Goal: Task Accomplishment & Management: Use online tool/utility

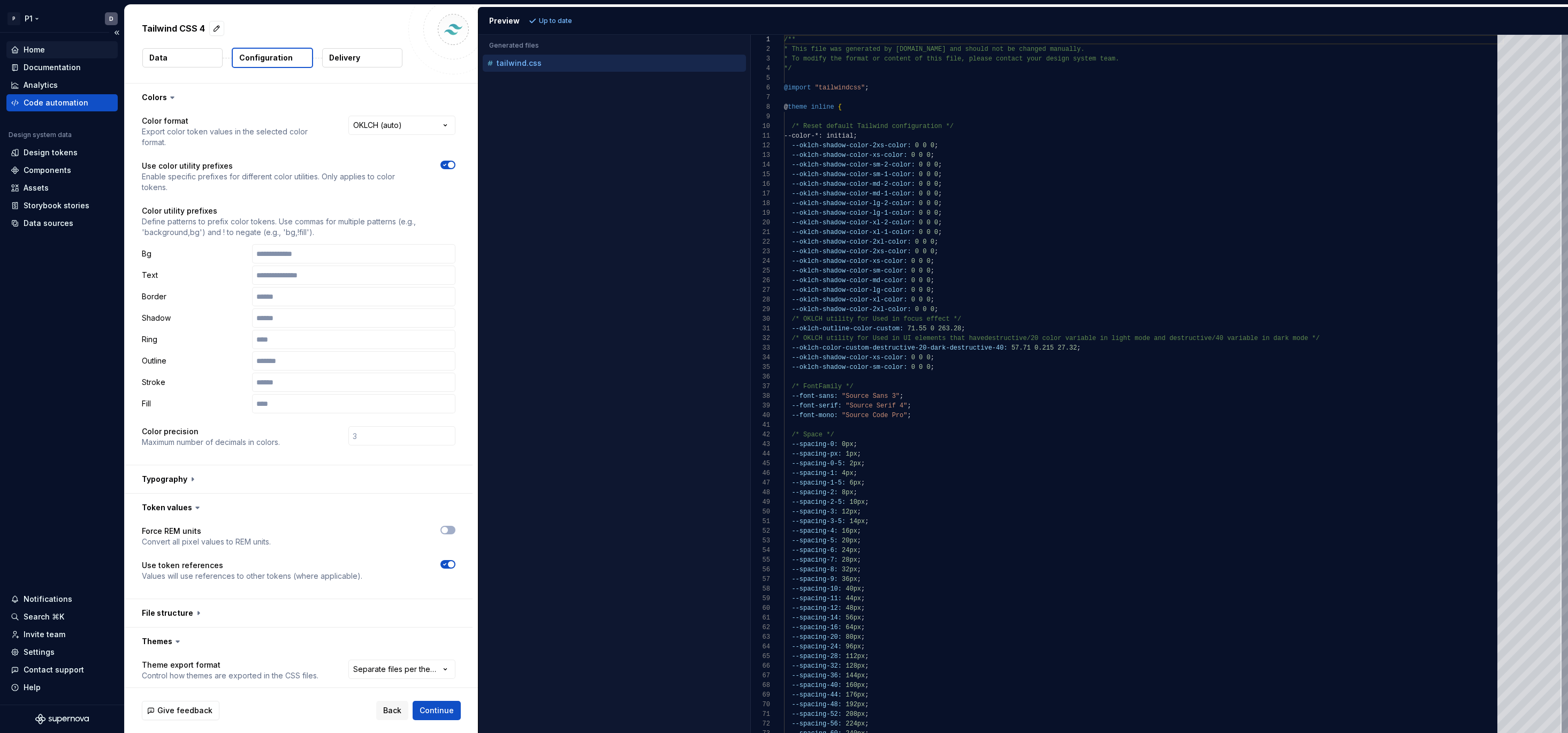
scroll to position [233, 0]
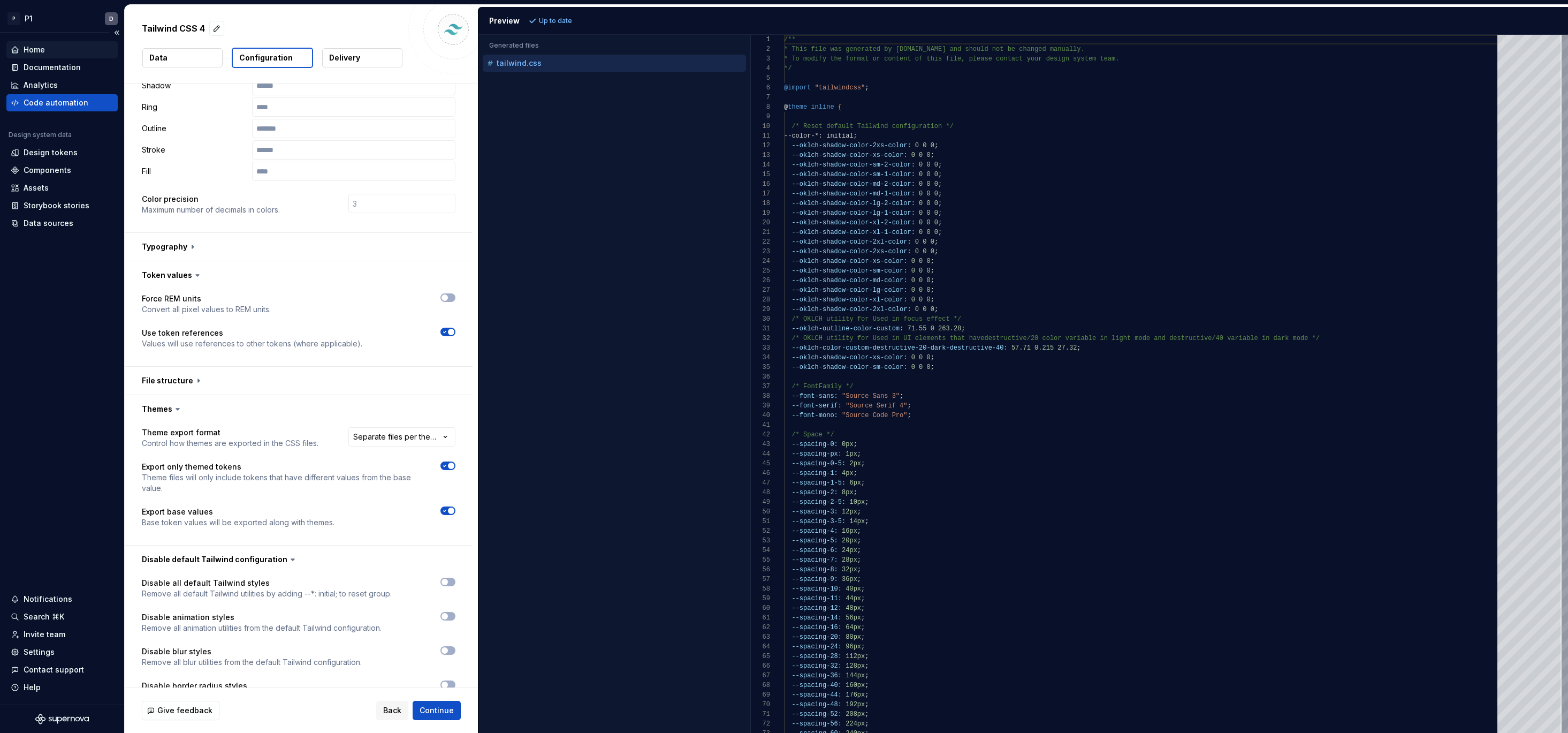
click at [55, 51] on div "Home" at bounding box center [62, 50] width 103 height 11
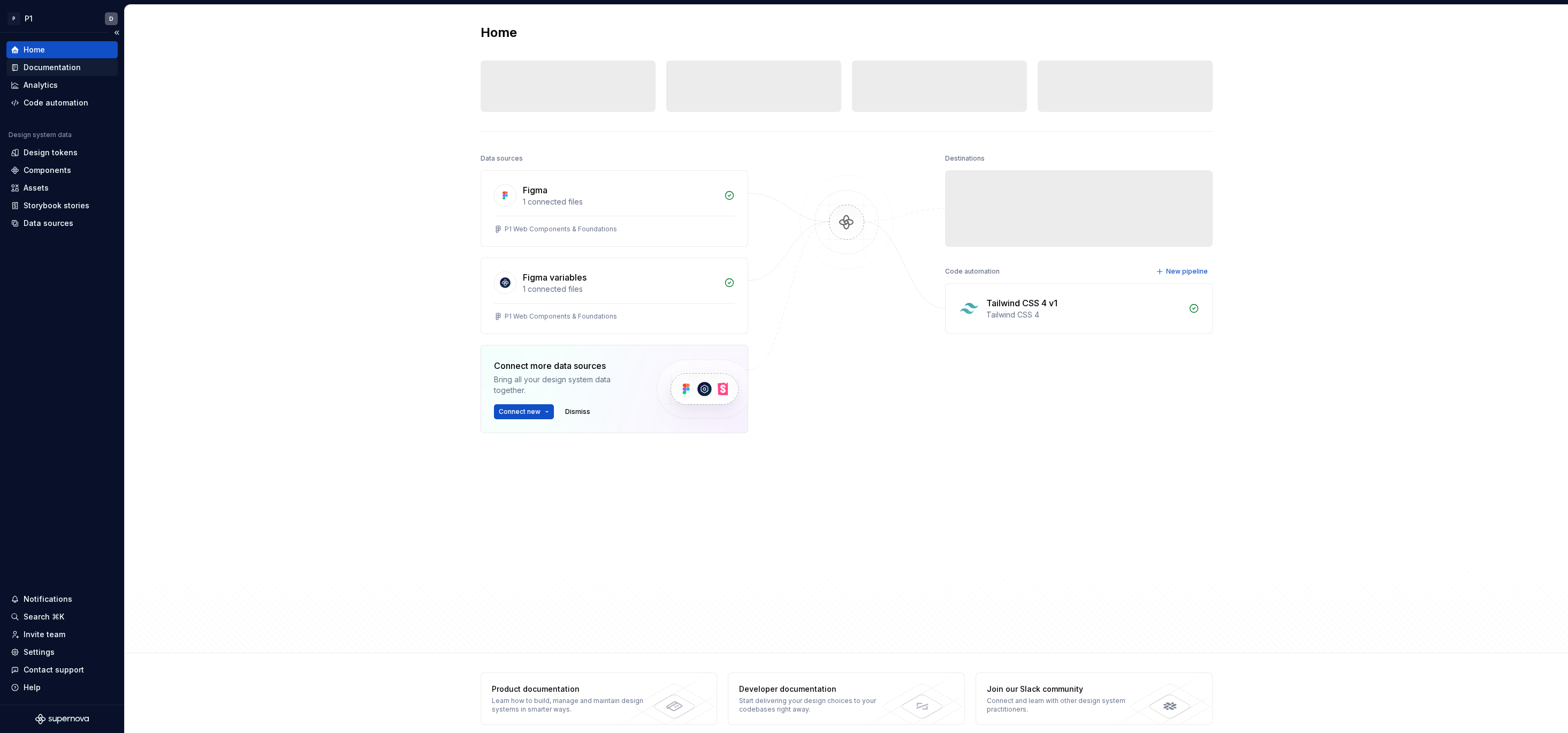
click at [57, 64] on div "Documentation" at bounding box center [52, 68] width 57 height 11
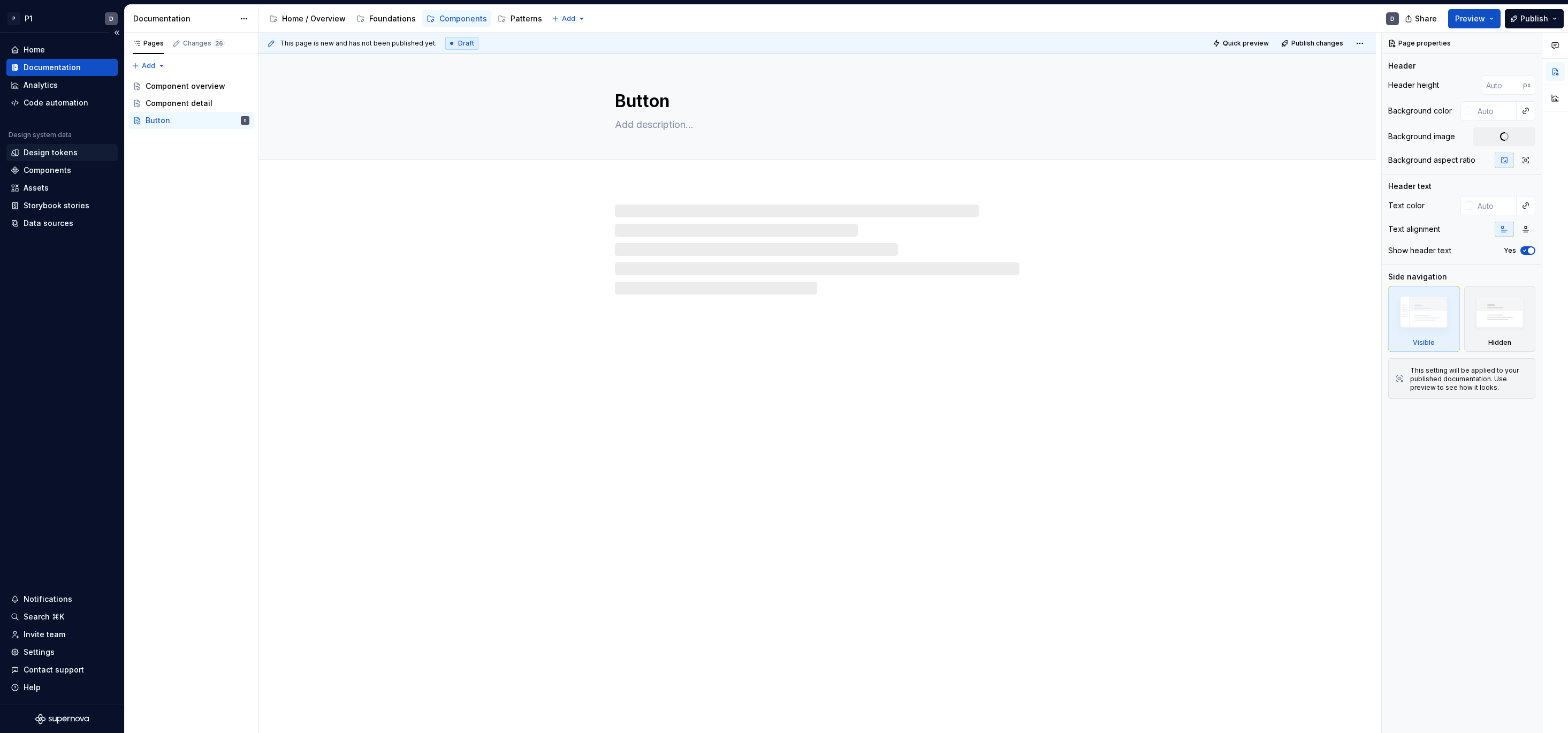
click at [50, 154] on div "Design tokens" at bounding box center [51, 153] width 54 height 11
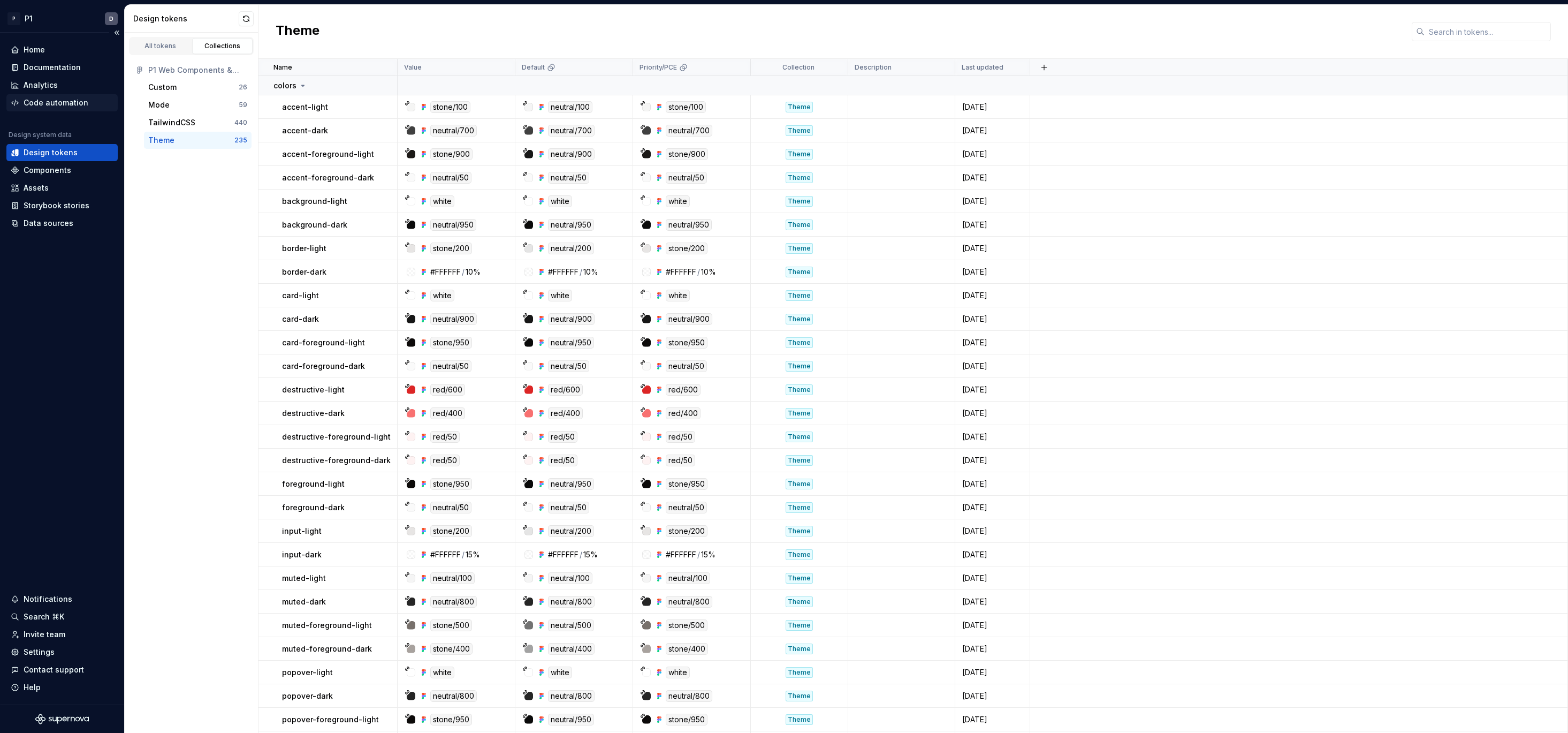
click at [57, 111] on div "Code automation" at bounding box center [62, 103] width 111 height 17
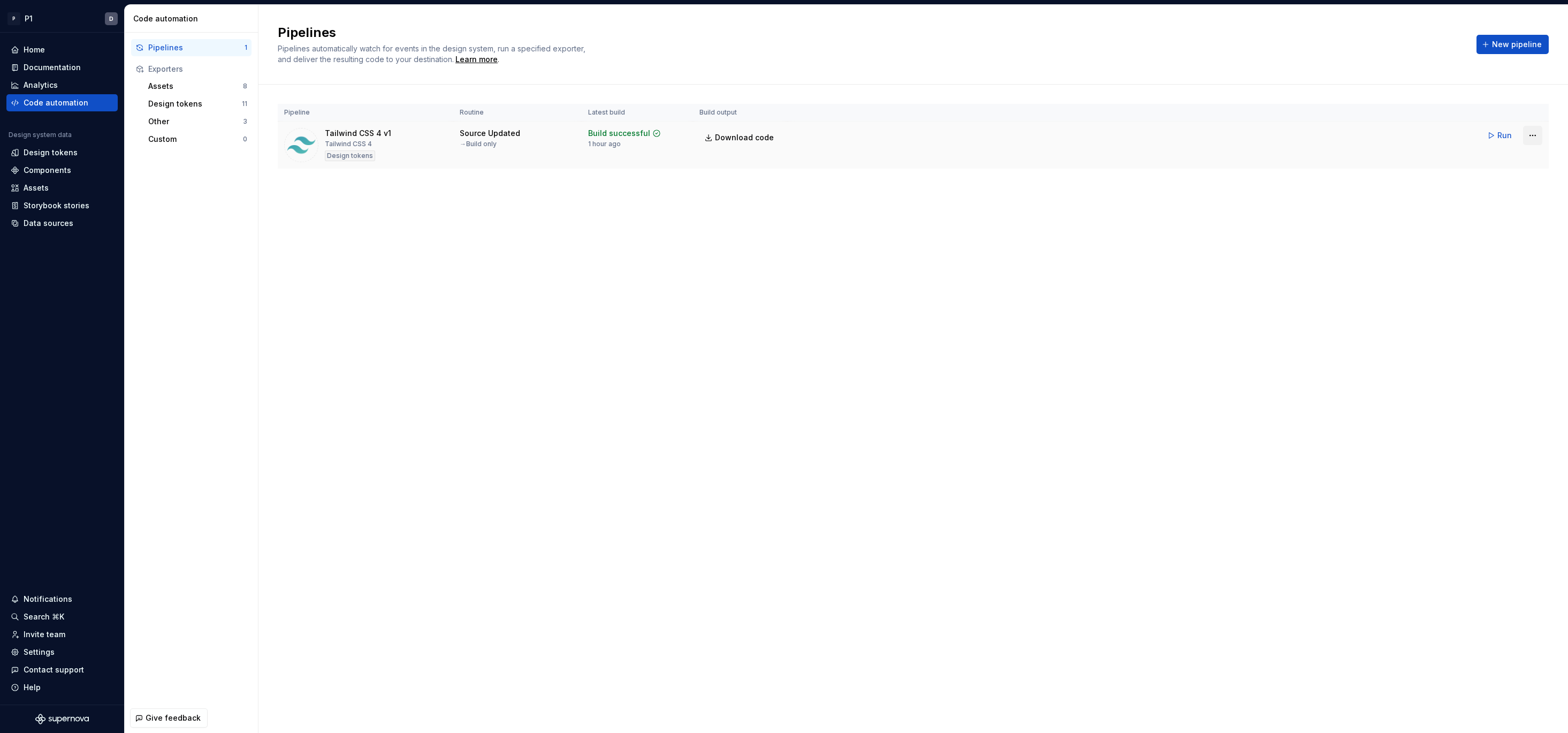
click at [1535, 136] on html "P P1 D Home Documentation Analytics Code automation Design system data Design t…" at bounding box center [784, 366] width 1568 height 733
click at [1483, 228] on link "View exporter on GitHub" at bounding box center [1519, 227] width 91 height 11
drag, startPoint x: 738, startPoint y: 150, endPoint x: 330, endPoint y: 128, distance: 408.6
click at [330, 128] on tr "Tailwind CSS 4 v1 Tailwind CSS 4 Design tokens Source Updated → Build only Buil…" at bounding box center [913, 146] width 1271 height 47
click at [311, 228] on div "Pipelines Pipelines automatically watch for events in the design system, run a …" at bounding box center [913, 369] width 1309 height 728
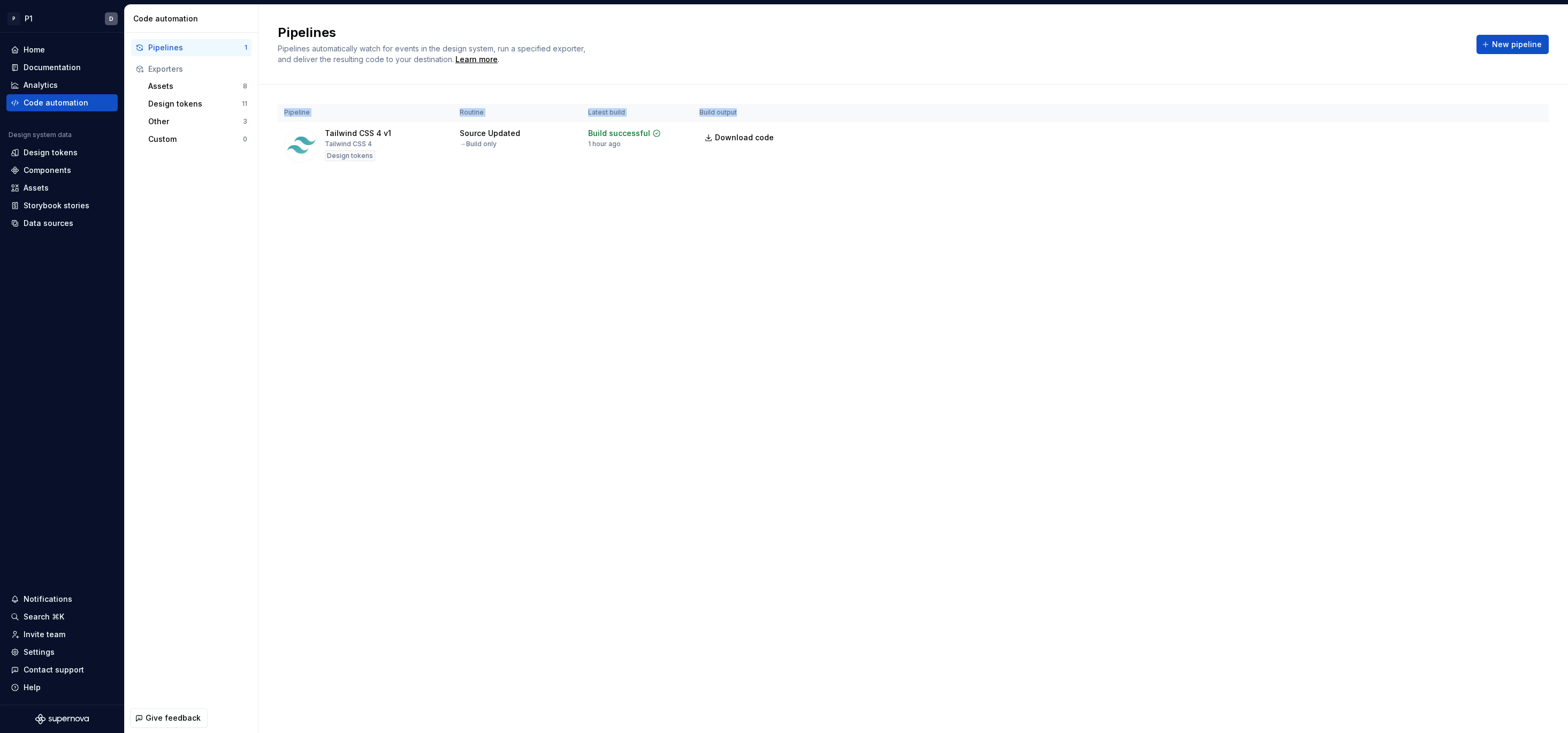
drag, startPoint x: 744, startPoint y: 110, endPoint x: 274, endPoint y: 98, distance: 470.2
click at [274, 98] on div "Pipeline Routine Latest build Build output Tailwind CSS 4 v1 Tailwind CSS 4 Des…" at bounding box center [913, 147] width 1309 height 125
click at [278, 92] on div "Pipeline Routine Latest build Build output Tailwind CSS 4 v1 Tailwind CSS 4 Des…" at bounding box center [913, 147] width 1271 height 125
click at [12, 184] on icon at bounding box center [15, 188] width 9 height 9
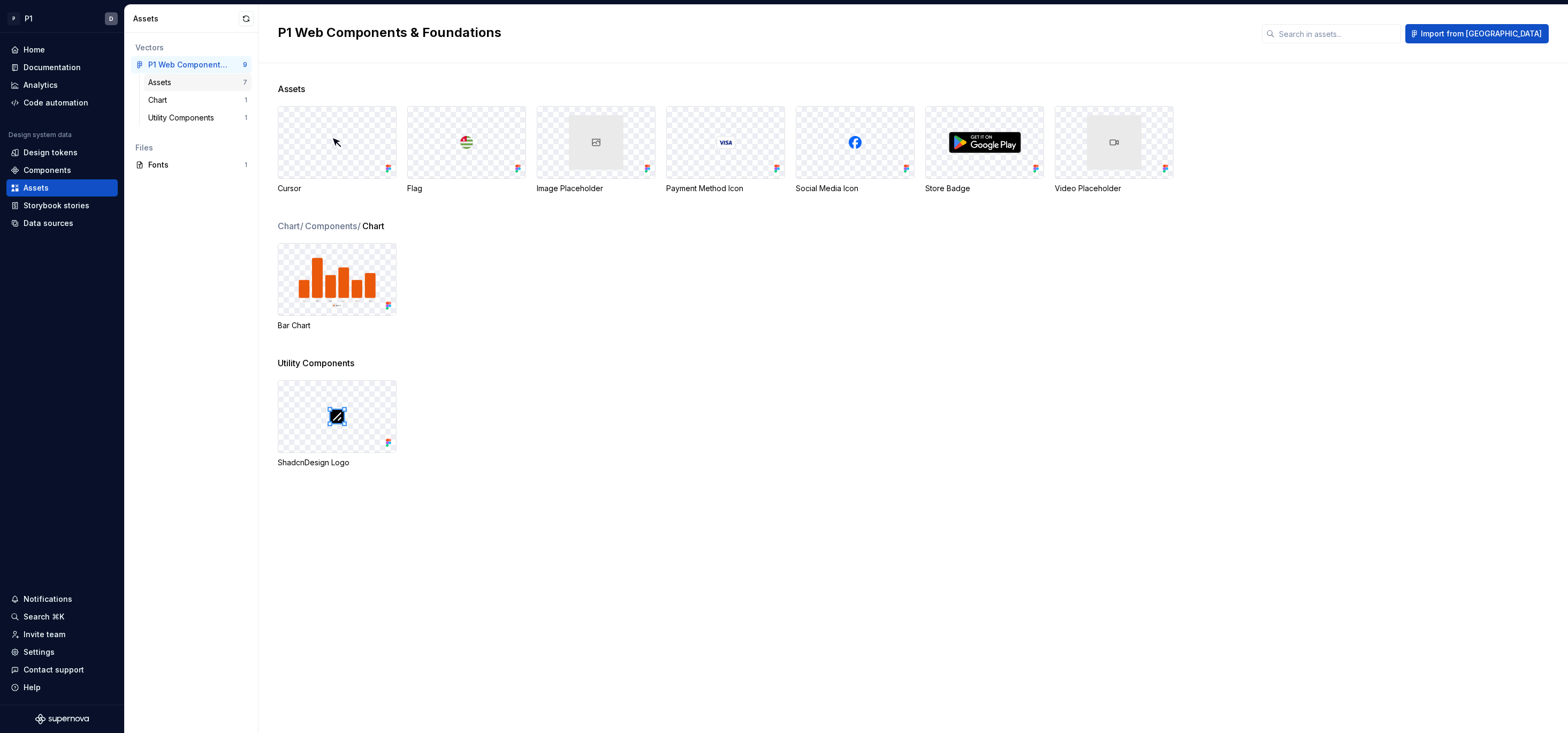
click at [172, 88] on div "Assets 7" at bounding box center [197, 82] width 108 height 17
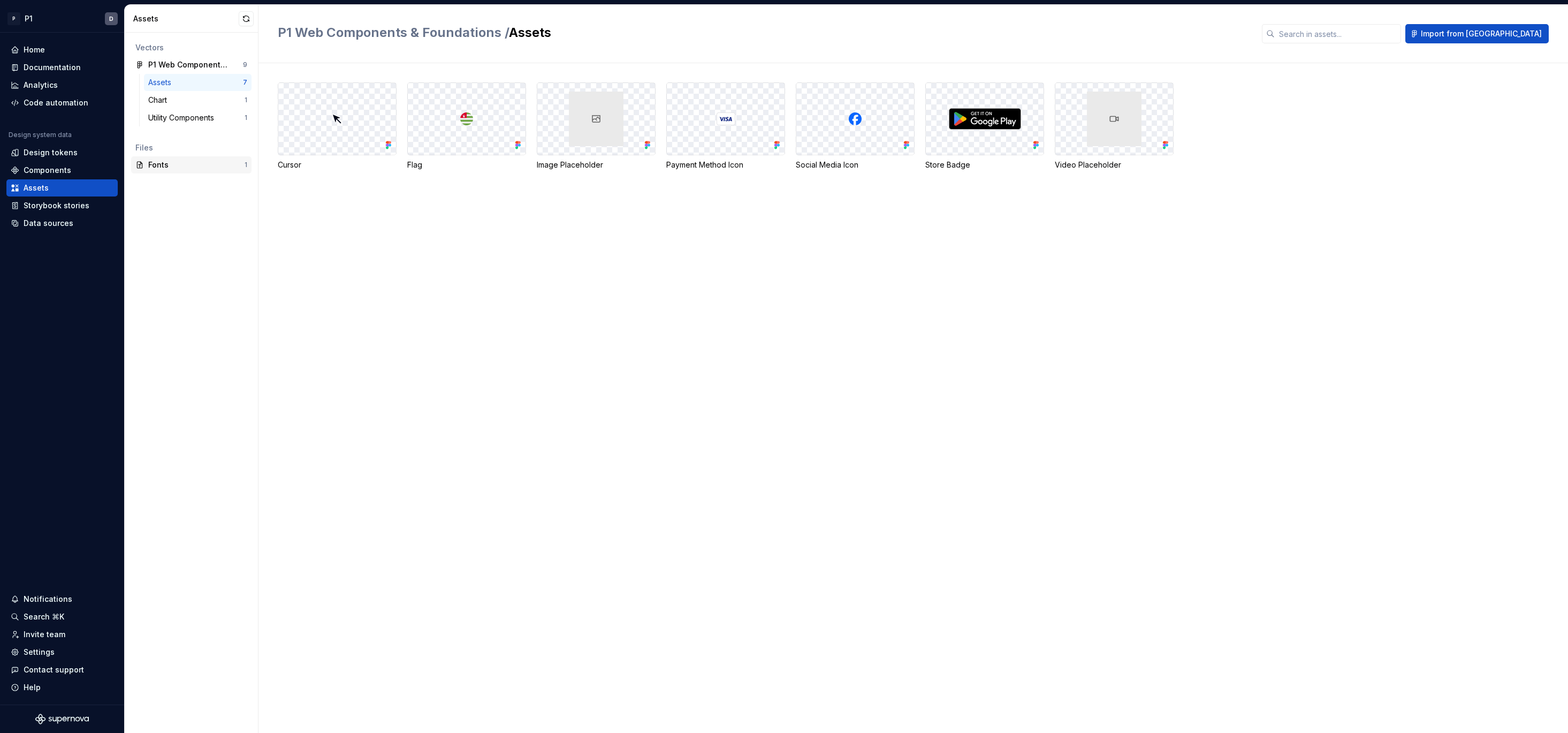
click at [173, 162] on div "Fonts" at bounding box center [197, 165] width 96 height 11
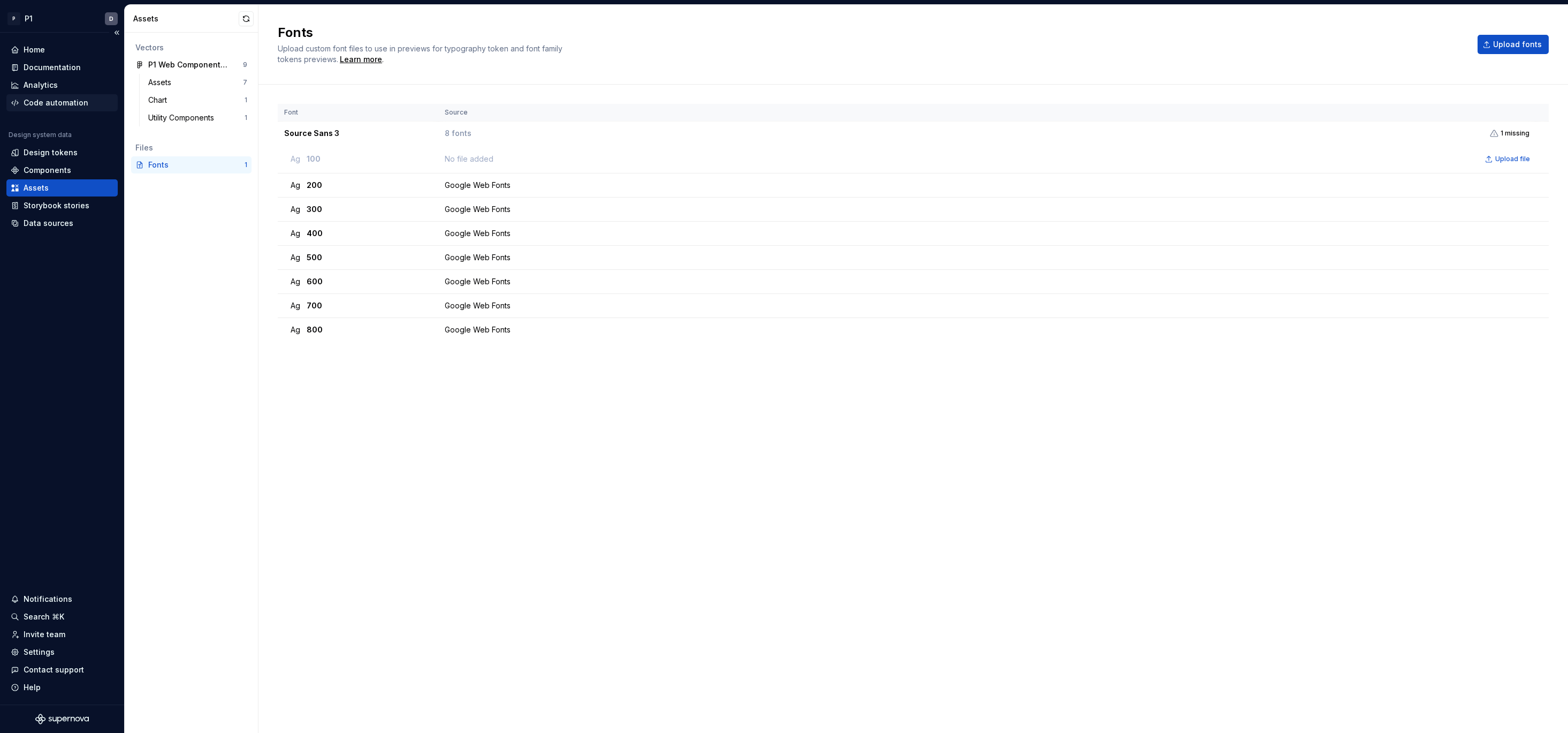
click at [55, 108] on div "Code automation" at bounding box center [56, 103] width 65 height 11
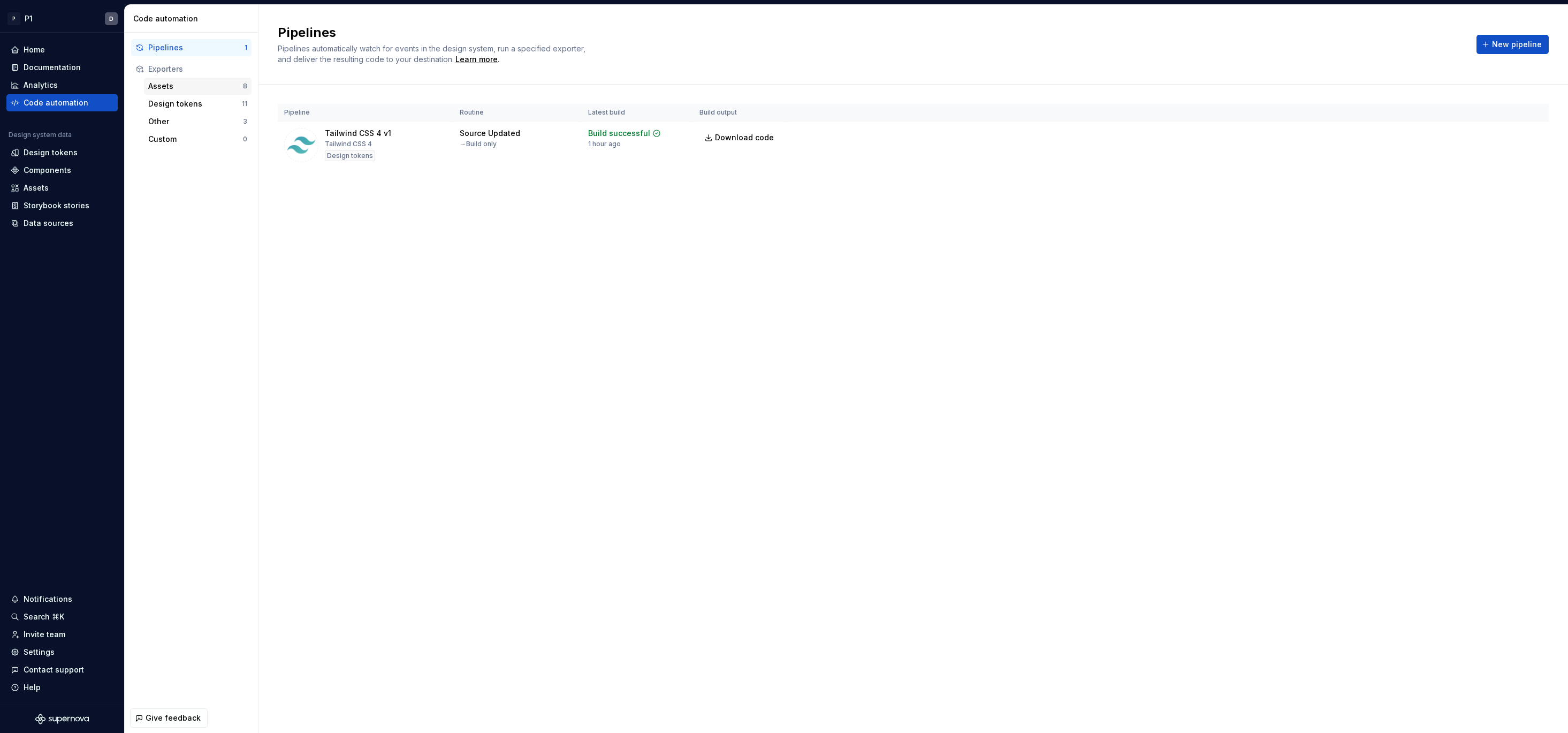
click at [166, 86] on div "Assets" at bounding box center [196, 86] width 95 height 11
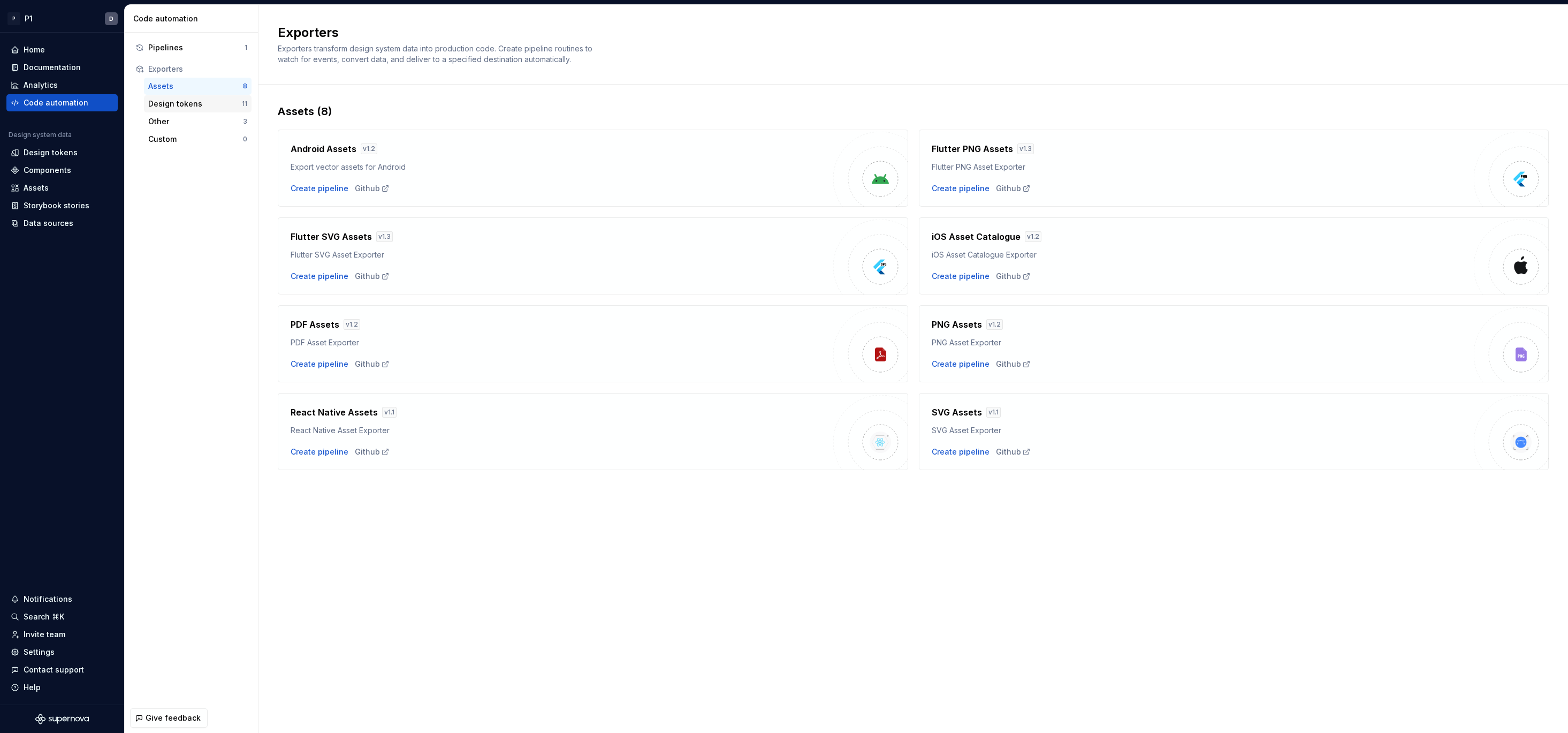
click at [191, 108] on div "Design tokens" at bounding box center [195, 104] width 94 height 11
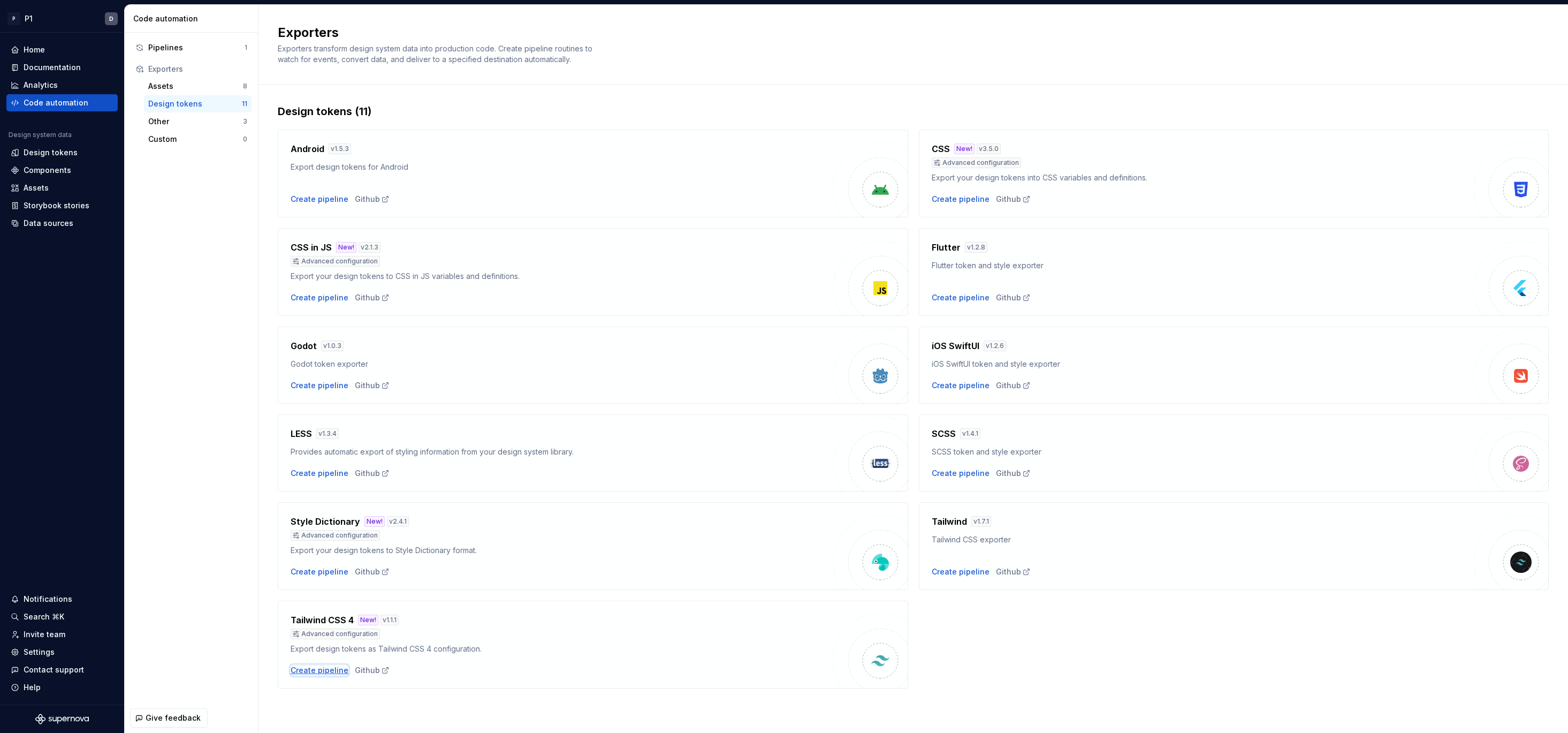
click at [299, 667] on div "Create pipeline" at bounding box center [319, 670] width 58 height 11
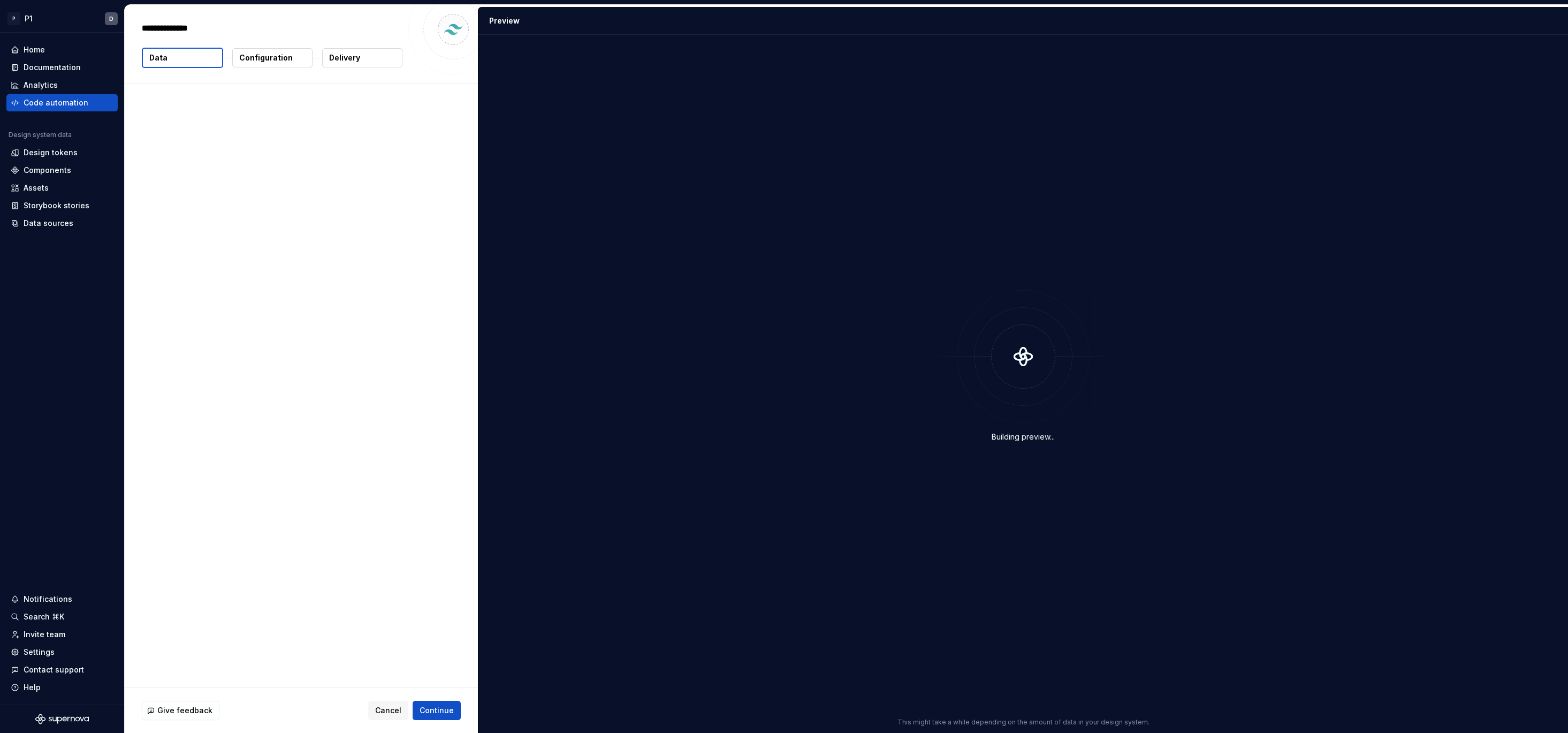
type textarea "*"
click at [442, 175] on button "Add theme" at bounding box center [419, 180] width 71 height 19
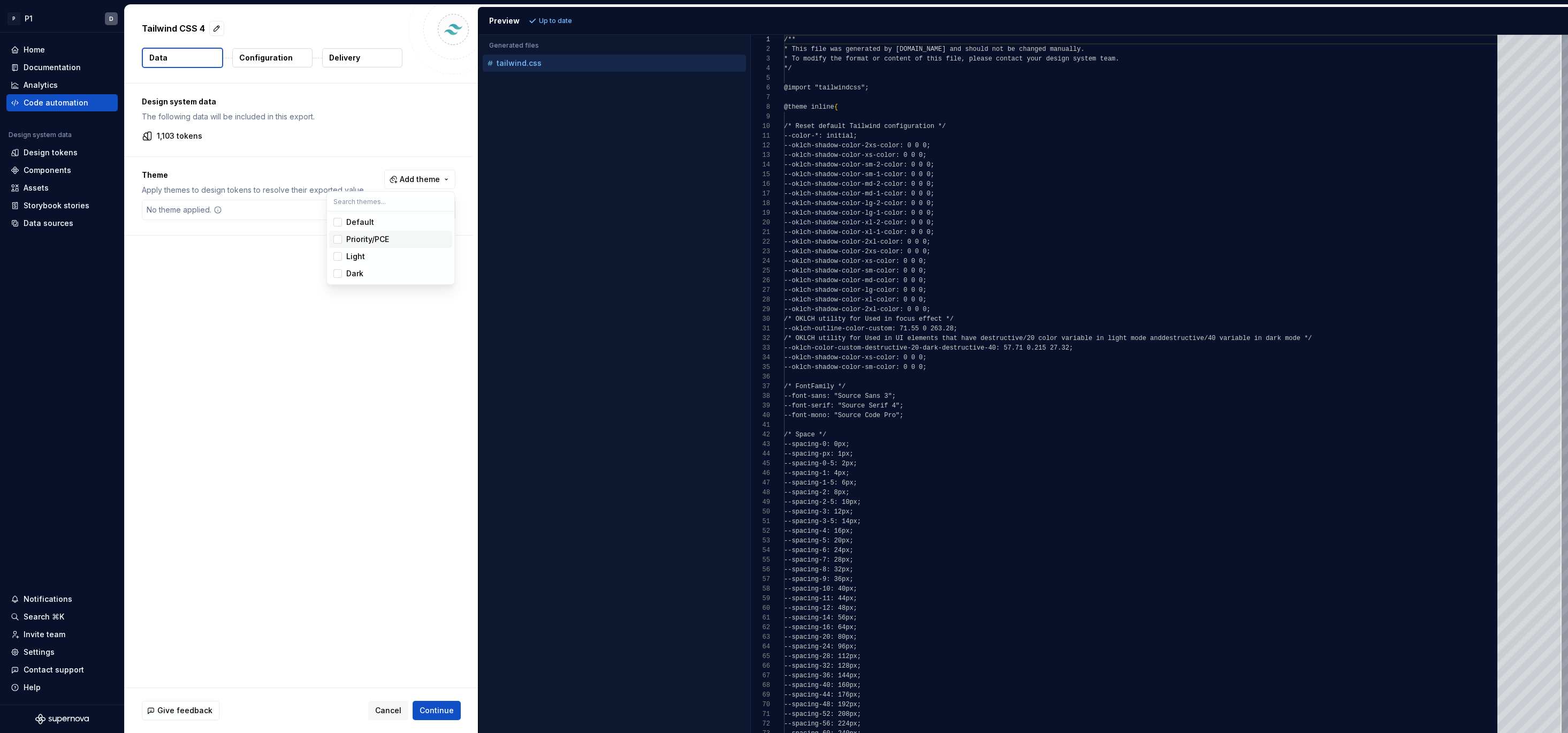
click at [370, 236] on div "Priority/PCE" at bounding box center [368, 239] width 43 height 11
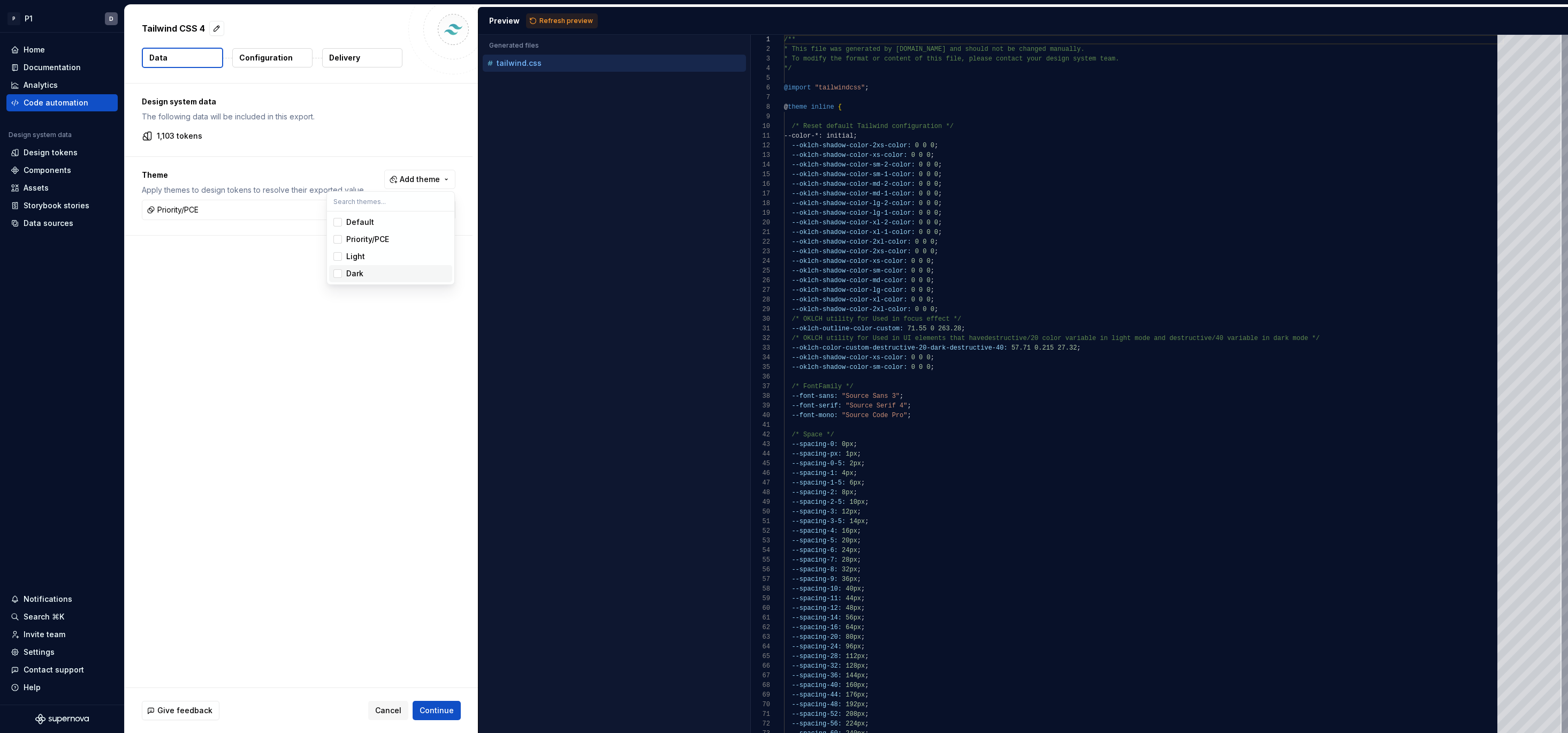
click at [239, 317] on html "P P1 D Home Documentation Analytics Code automation Design system data Design t…" at bounding box center [784, 366] width 1568 height 733
click at [408, 189] on div "Theme Apply themes to design tokens to resolve their exported value. Add theme" at bounding box center [298, 183] width 313 height 26
click at [415, 184] on span "Add theme" at bounding box center [420, 180] width 40 height 11
click at [189, 296] on html "P P1 D Home Documentation Analytics Code automation Design system data Design t…" at bounding box center [784, 366] width 1568 height 733
click at [430, 228] on div "Theme Apply themes to design tokens to resolve their exported value. Add theme …" at bounding box center [298, 196] width 348 height 78
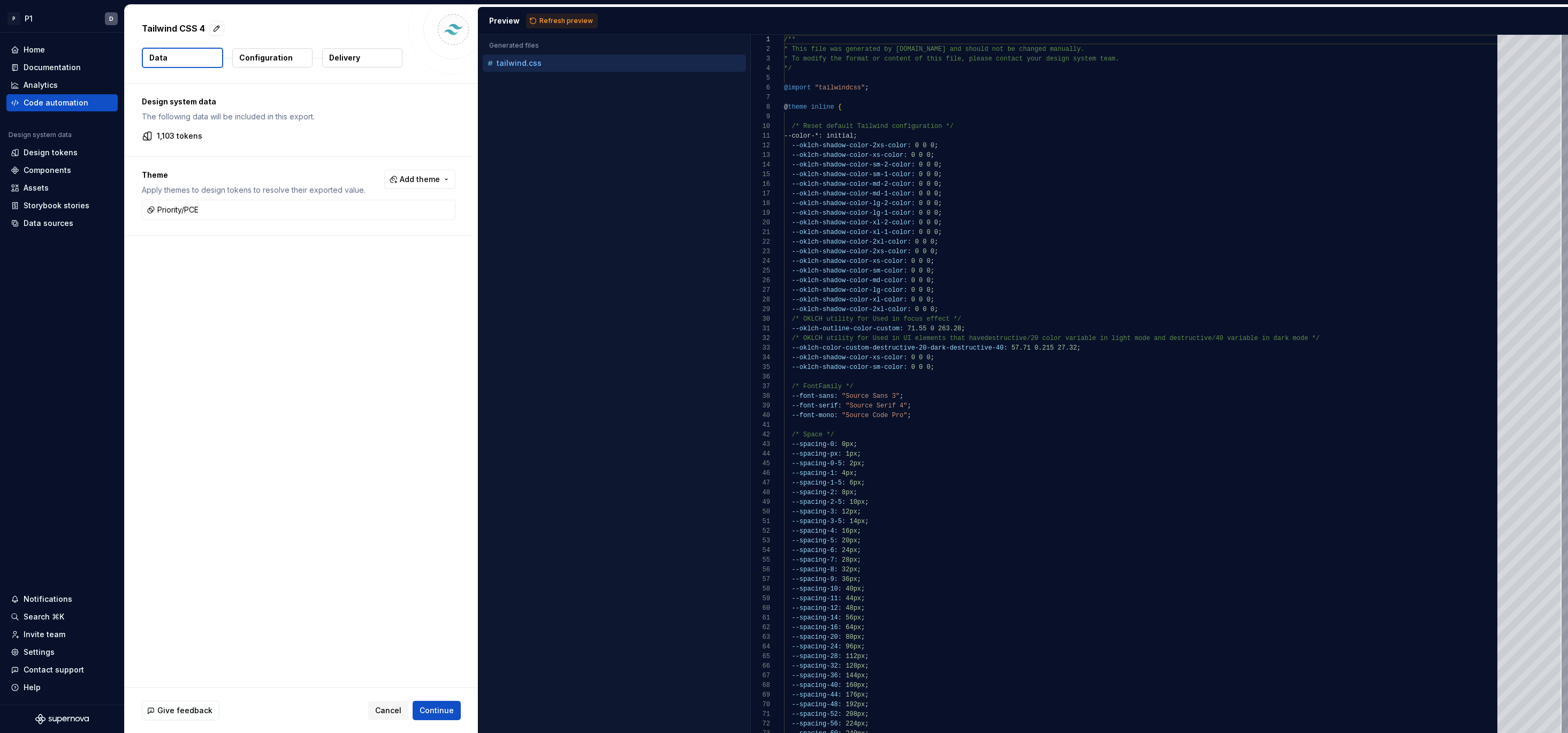
click at [432, 192] on div "Theme Apply themes to design tokens to resolve their exported value. Add theme" at bounding box center [298, 183] width 313 height 26
click at [432, 184] on button "Add theme" at bounding box center [419, 180] width 71 height 19
click at [381, 257] on div "Light" at bounding box center [397, 256] width 102 height 11
click at [348, 258] on div "Light" at bounding box center [355, 256] width 19 height 11
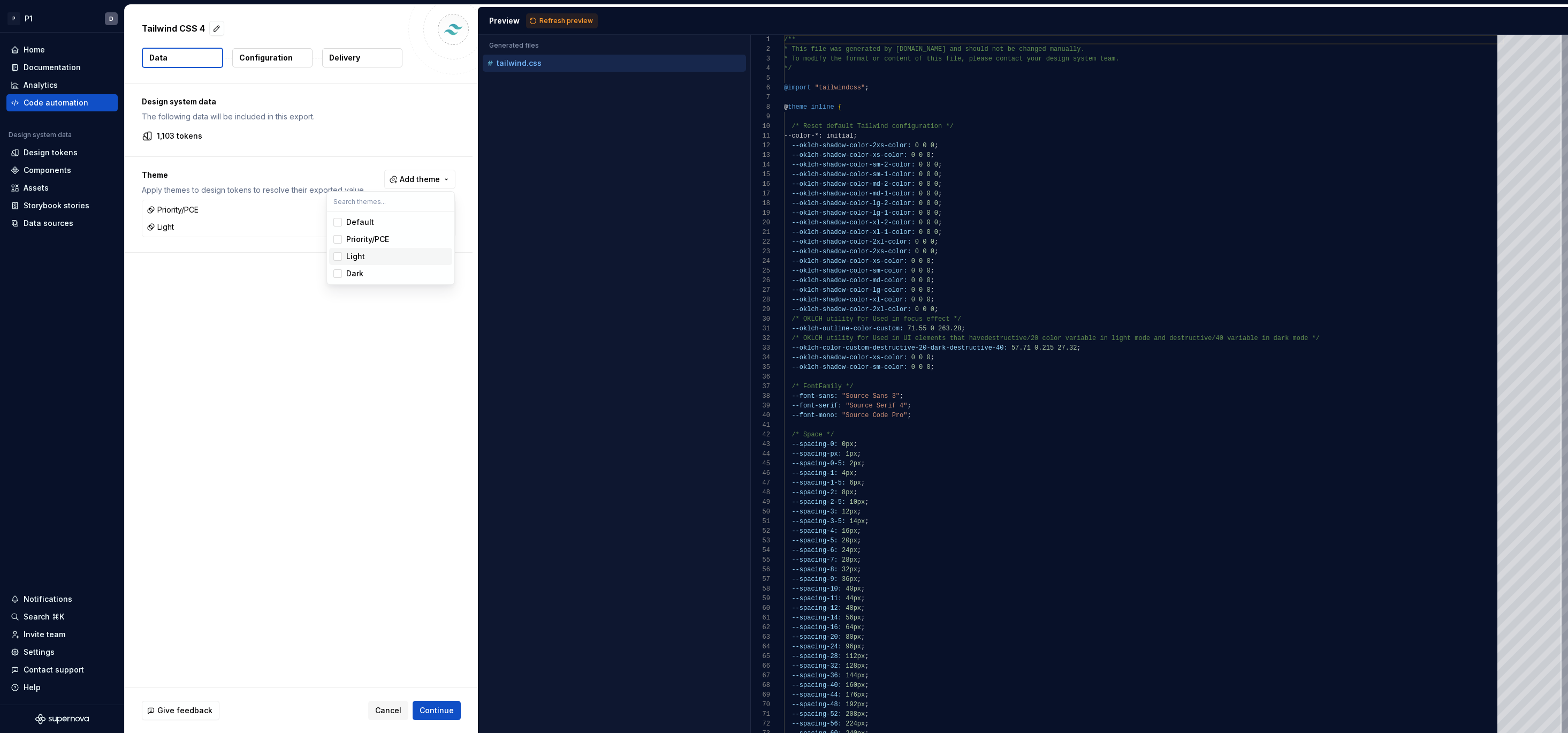
click at [339, 258] on div "Suggestions" at bounding box center [338, 256] width 9 height 9
click at [336, 272] on div "Suggestions" at bounding box center [338, 273] width 9 height 9
click at [309, 336] on html "P P1 D Home Documentation Analytics Code automation Design system data Design t…" at bounding box center [784, 366] width 1568 height 733
click at [425, 177] on span "Add theme" at bounding box center [420, 180] width 40 height 11
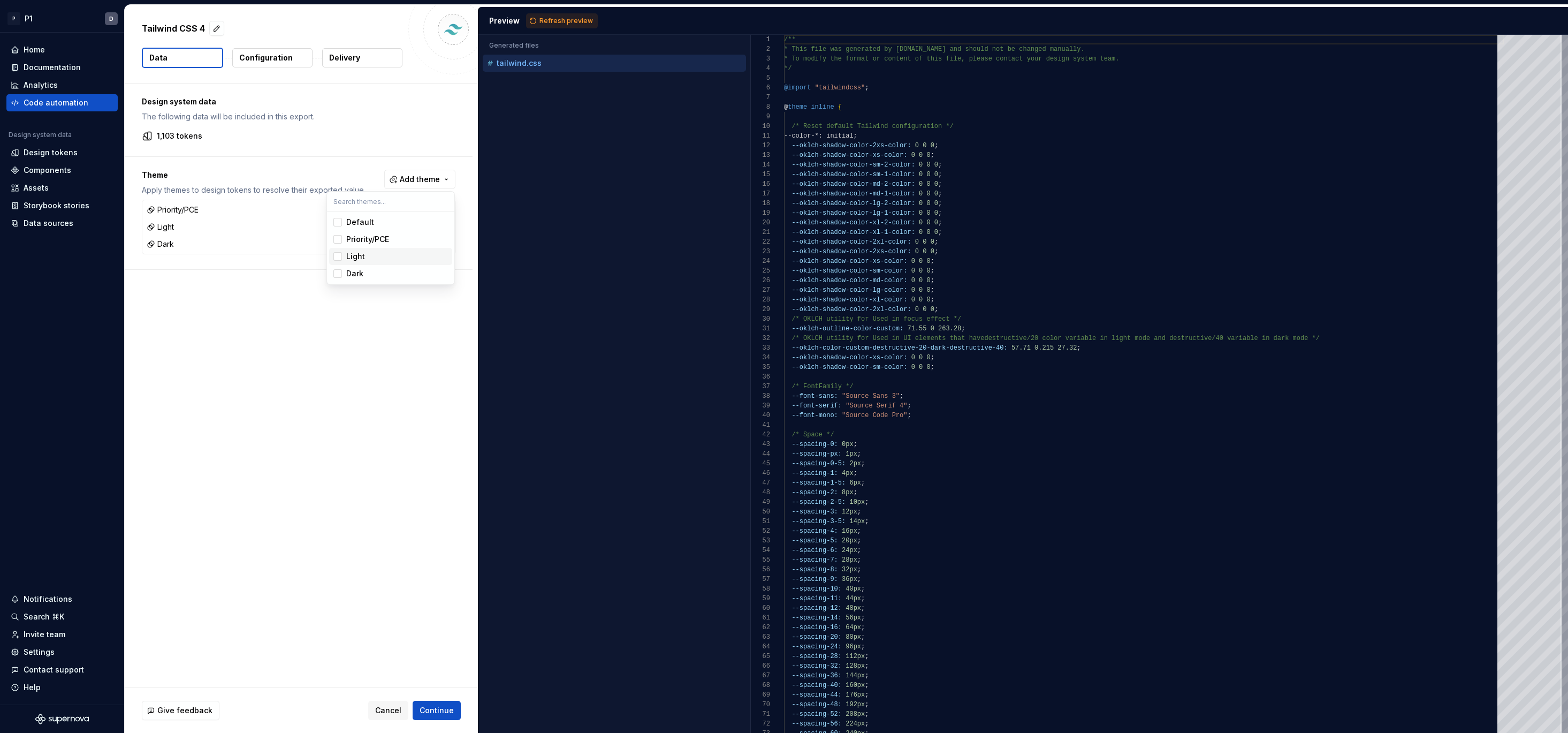
click at [291, 287] on html "P P1 D Home Documentation Analytics Code automation Design system data Design t…" at bounding box center [784, 366] width 1568 height 733
click at [447, 714] on span "Continue" at bounding box center [436, 710] width 34 height 11
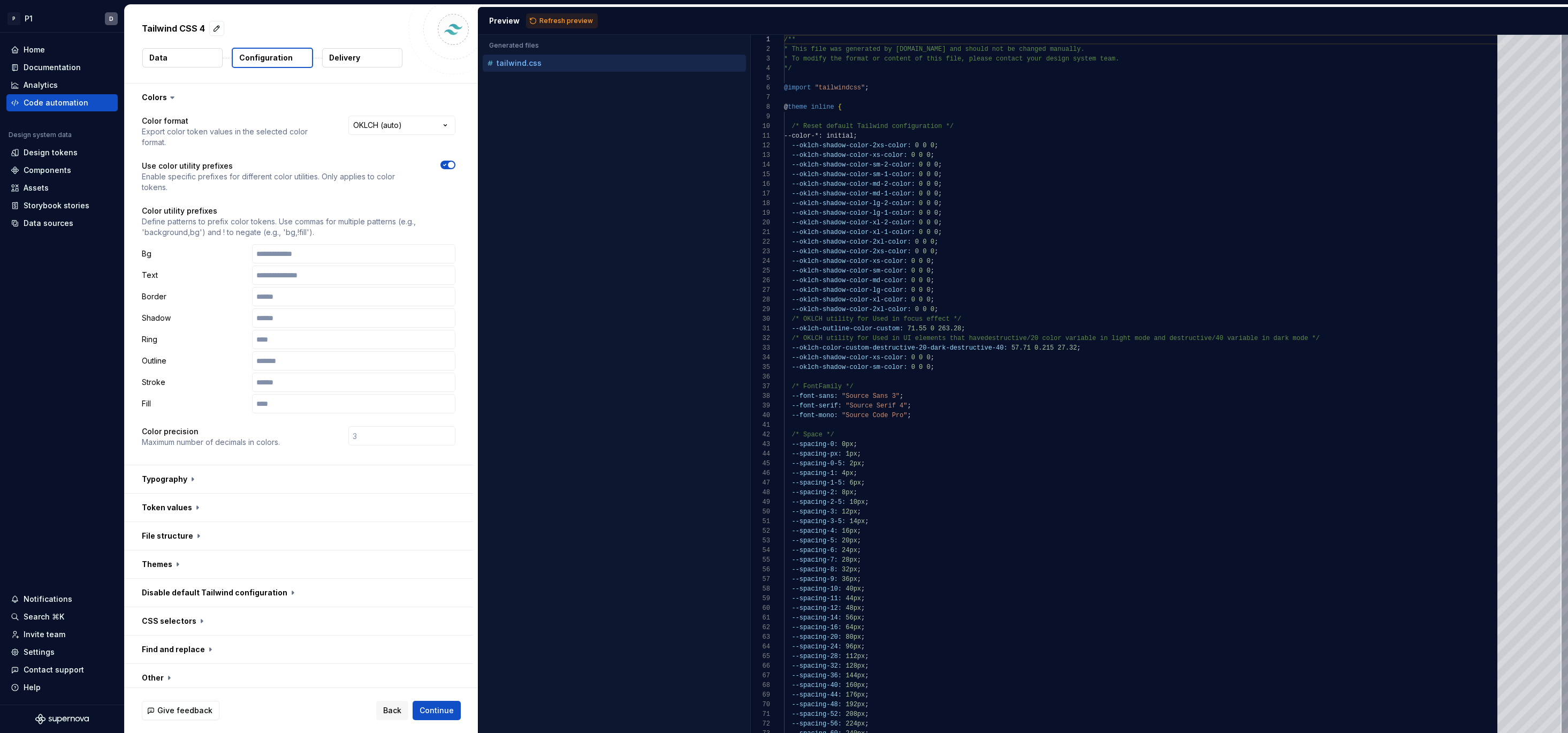
click at [400, 139] on div "**********" at bounding box center [402, 132] width 107 height 32
click at [403, 132] on html "**********" at bounding box center [784, 366] width 1568 height 733
click at [275, 200] on html "**********" at bounding box center [784, 366] width 1568 height 733
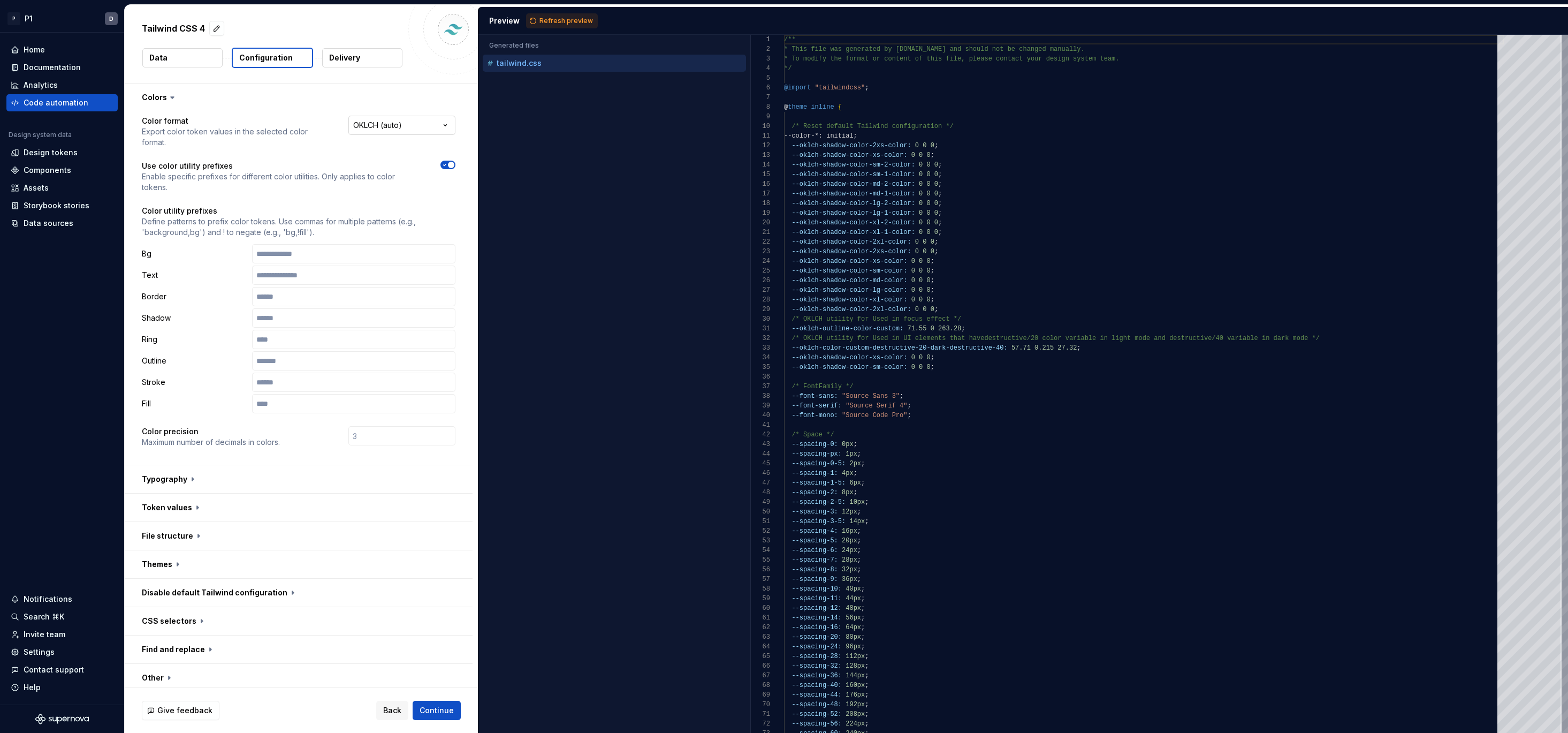
click at [394, 127] on html "**********" at bounding box center [784, 366] width 1568 height 733
click at [271, 132] on html "**********" at bounding box center [784, 366] width 1568 height 733
click at [211, 477] on button "button" at bounding box center [298, 479] width 348 height 28
click at [357, 482] on button "button" at bounding box center [298, 479] width 348 height 28
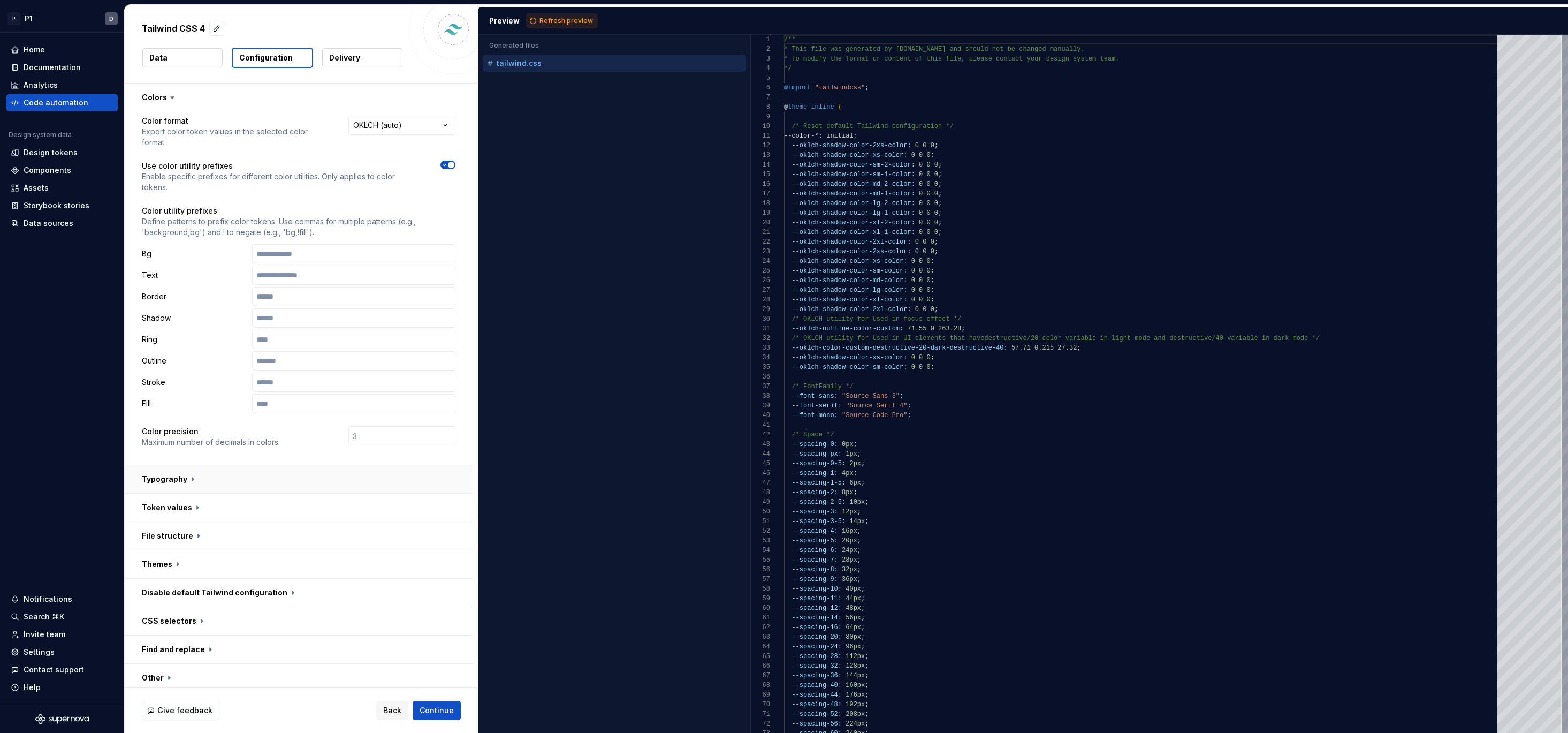
click at [407, 487] on button "button" at bounding box center [298, 479] width 348 height 28
click at [441, 501] on icon "button" at bounding box center [445, 502] width 9 height 7
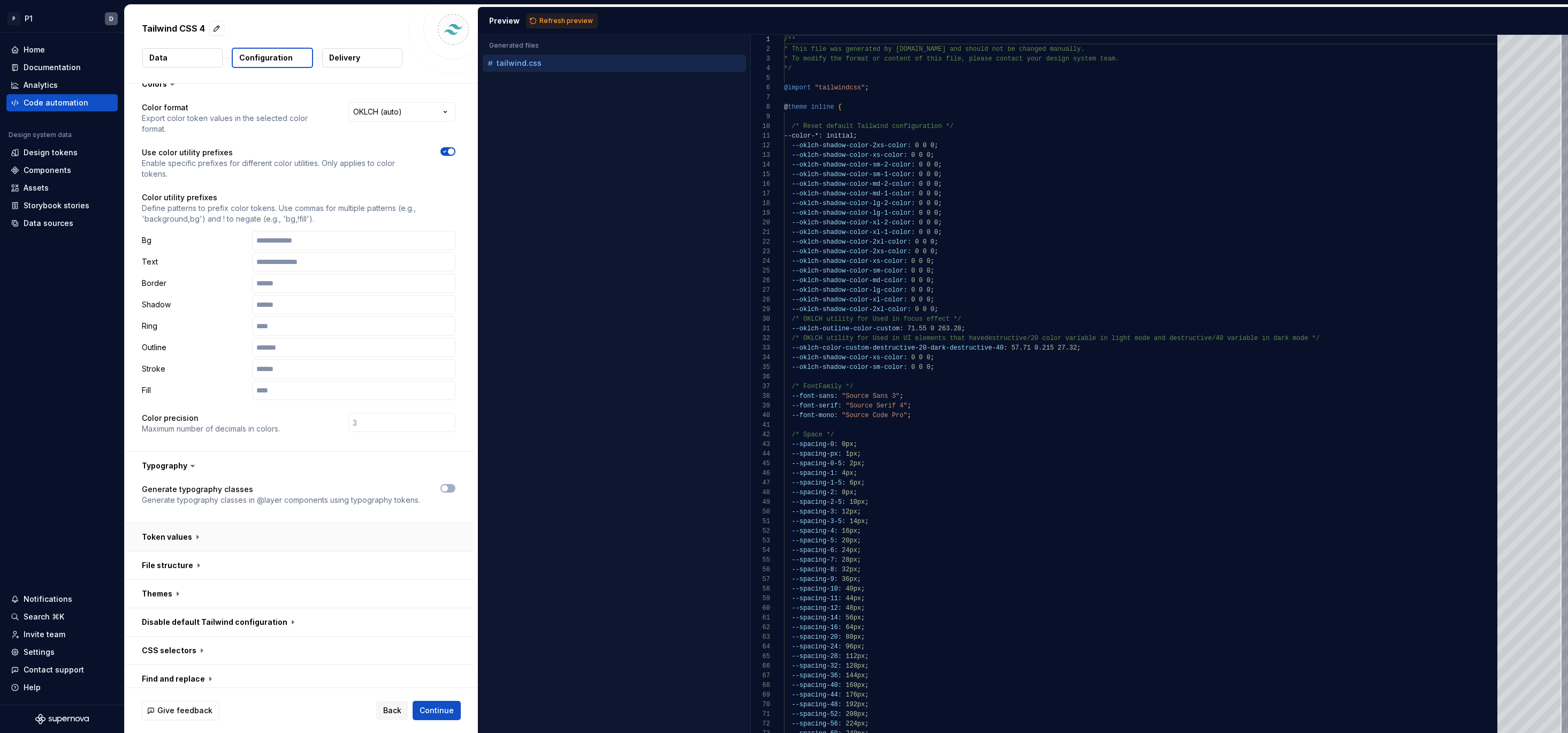
click at [189, 523] on button "button" at bounding box center [298, 537] width 348 height 28
click at [190, 527] on button "button" at bounding box center [298, 537] width 348 height 28
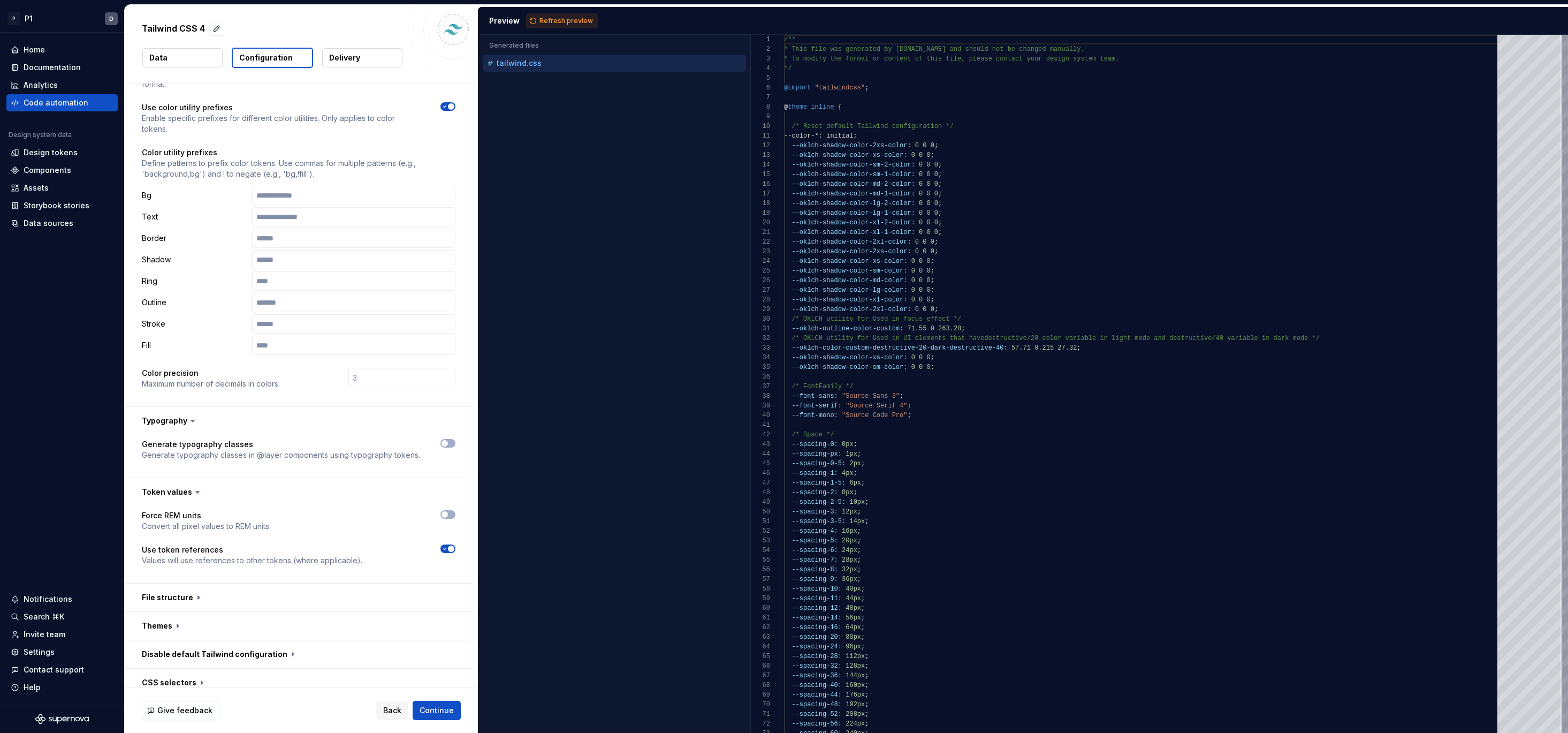
scroll to position [153, 0]
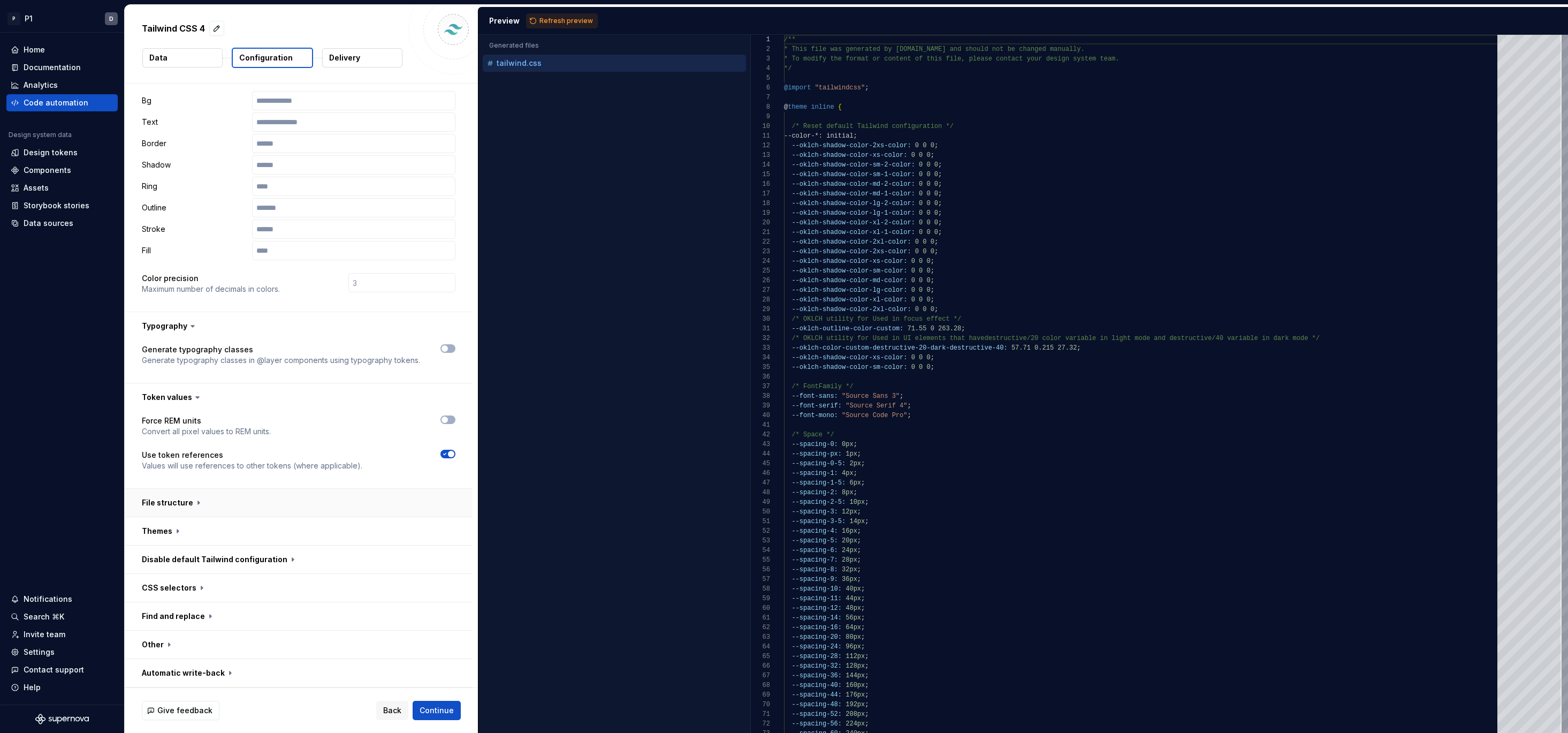
click at [172, 502] on button "button" at bounding box center [298, 503] width 348 height 28
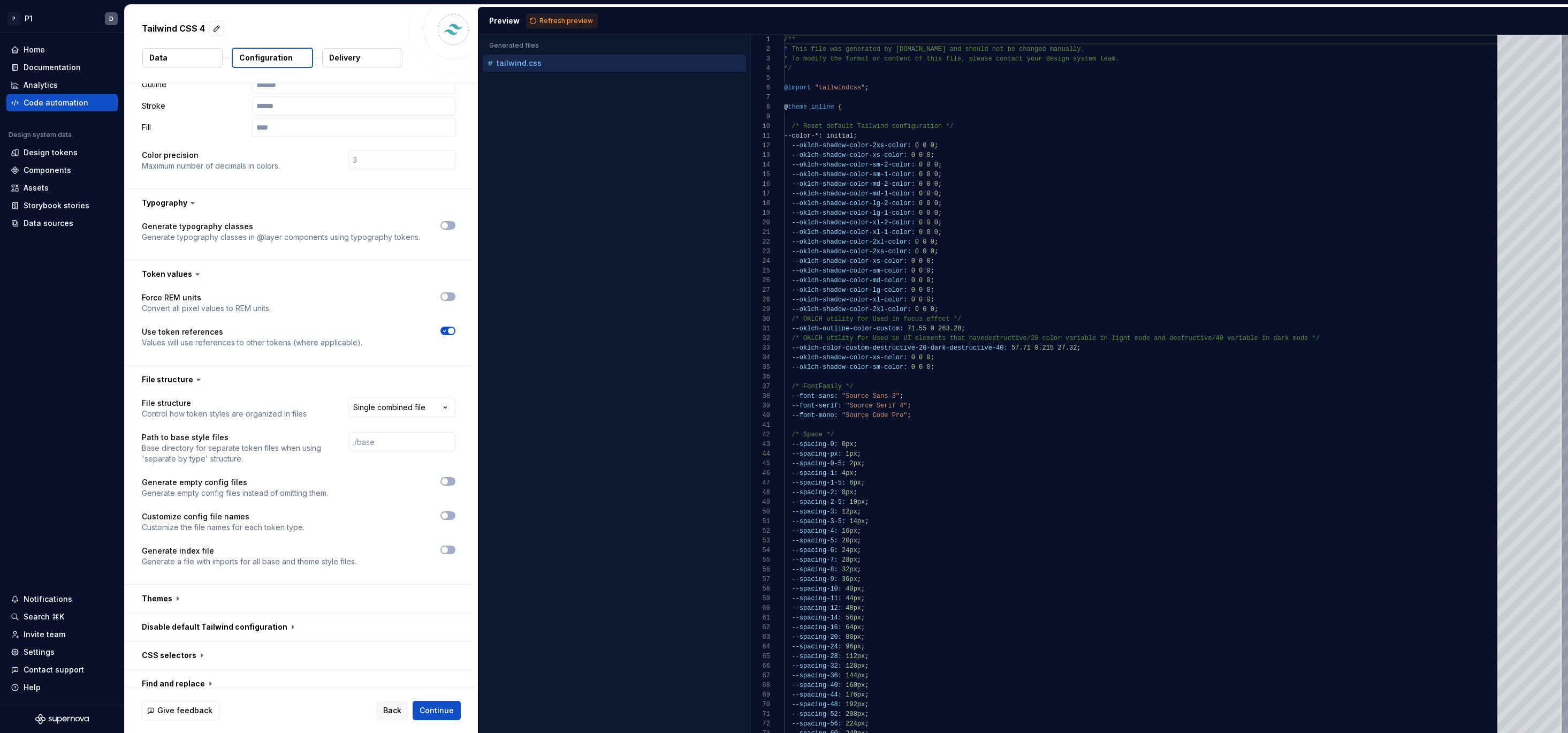
scroll to position [326, 0]
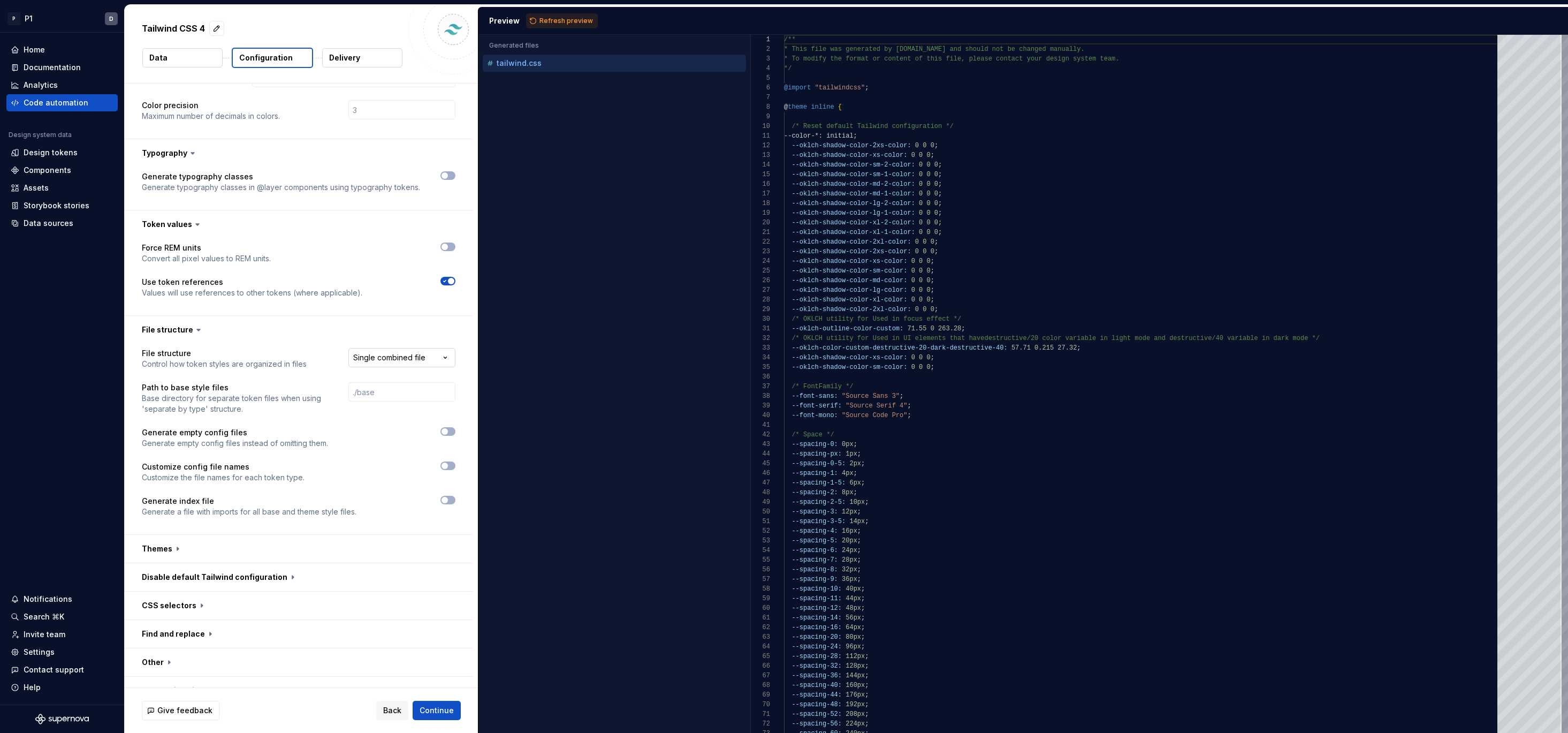
click at [363, 351] on html "**********" at bounding box center [784, 366] width 1568 height 733
select select "**********"
click at [376, 396] on input "text" at bounding box center [402, 392] width 107 height 19
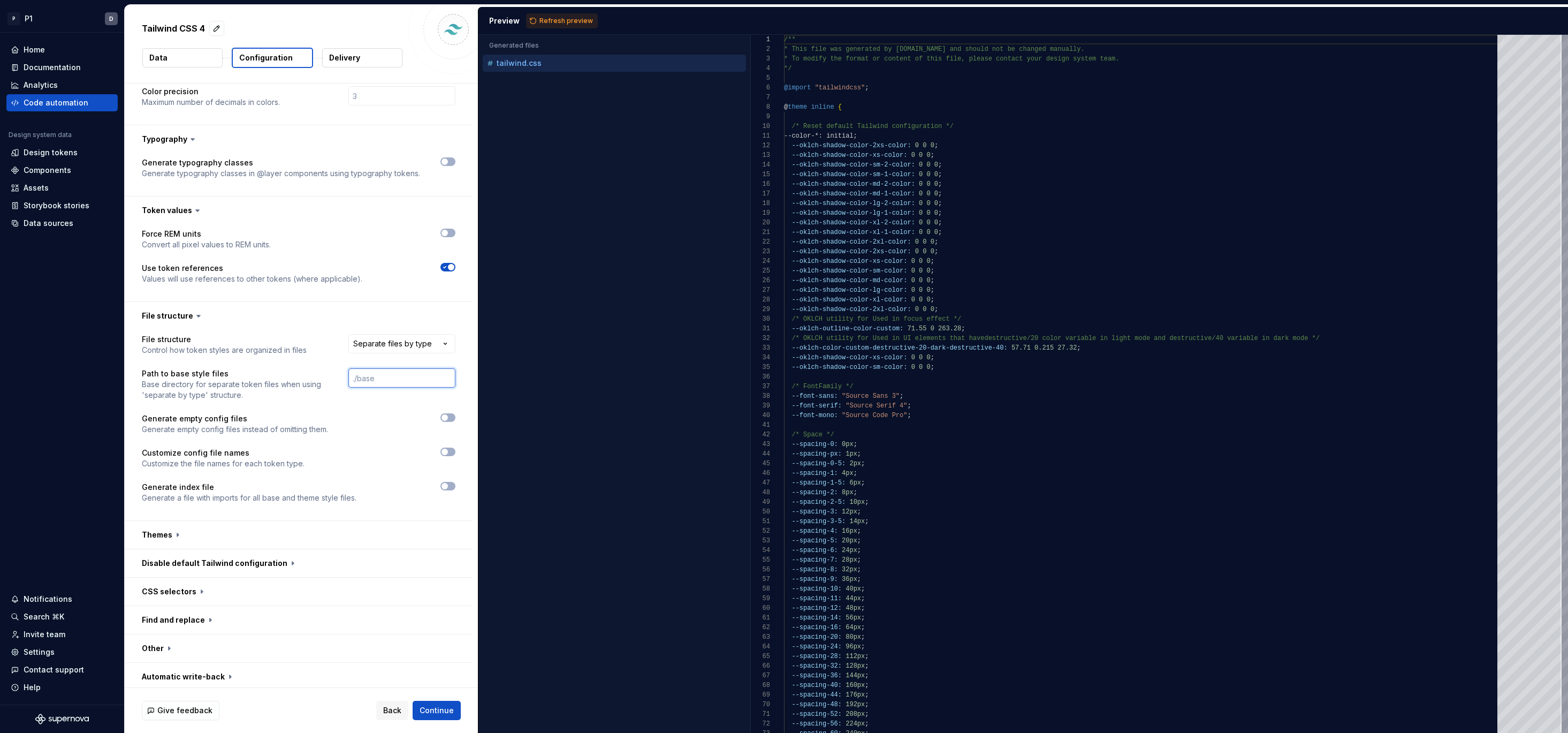
scroll to position [343, 0]
drag, startPoint x: 141, startPoint y: 415, endPoint x: 371, endPoint y: 433, distance: 230.7
click at [371, 433] on div "**********" at bounding box center [298, 421] width 313 height 182
drag, startPoint x: 143, startPoint y: 450, endPoint x: 370, endPoint y: 466, distance: 227.6
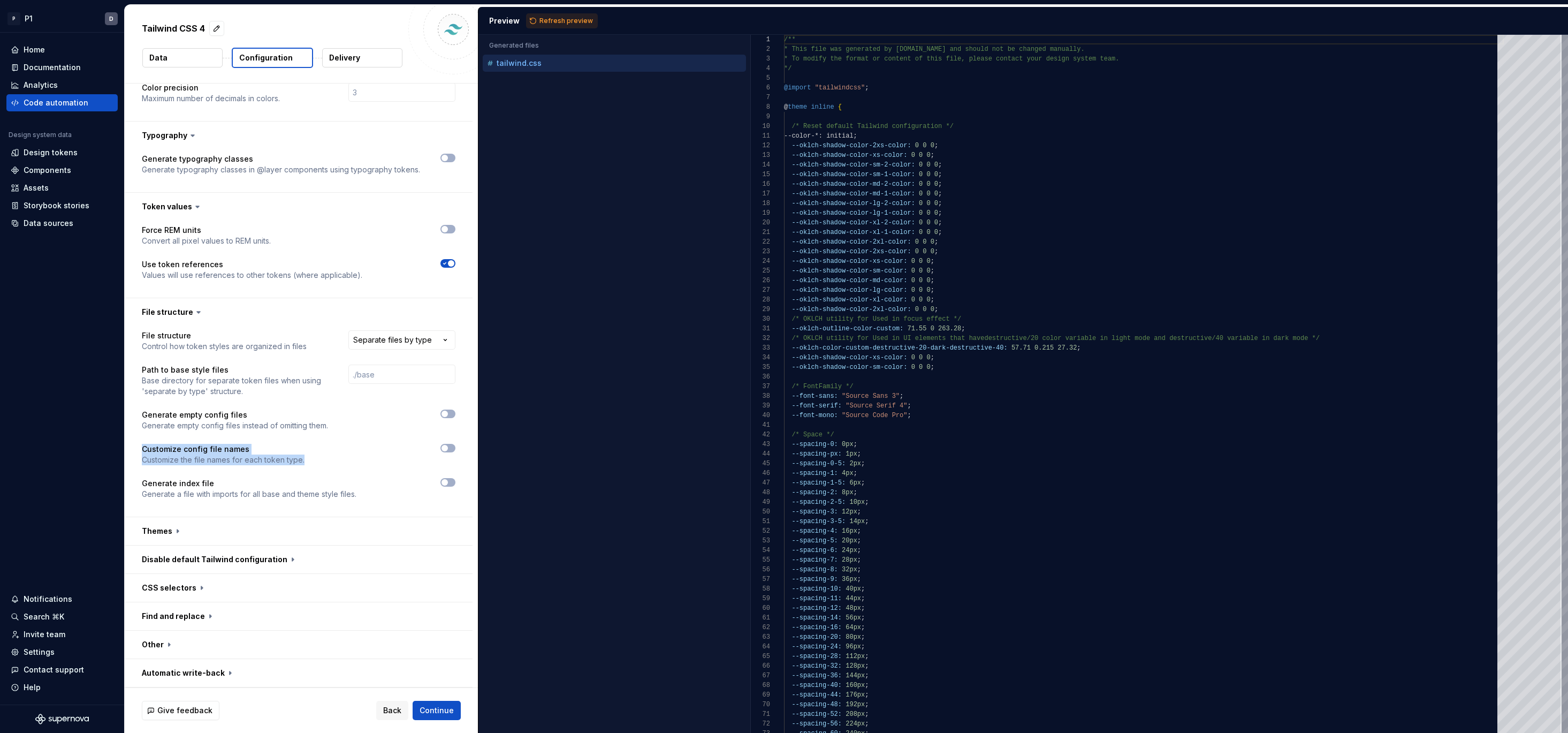
click at [370, 466] on div "**********" at bounding box center [298, 421] width 313 height 182
click at [201, 542] on button "button" at bounding box center [298, 531] width 348 height 28
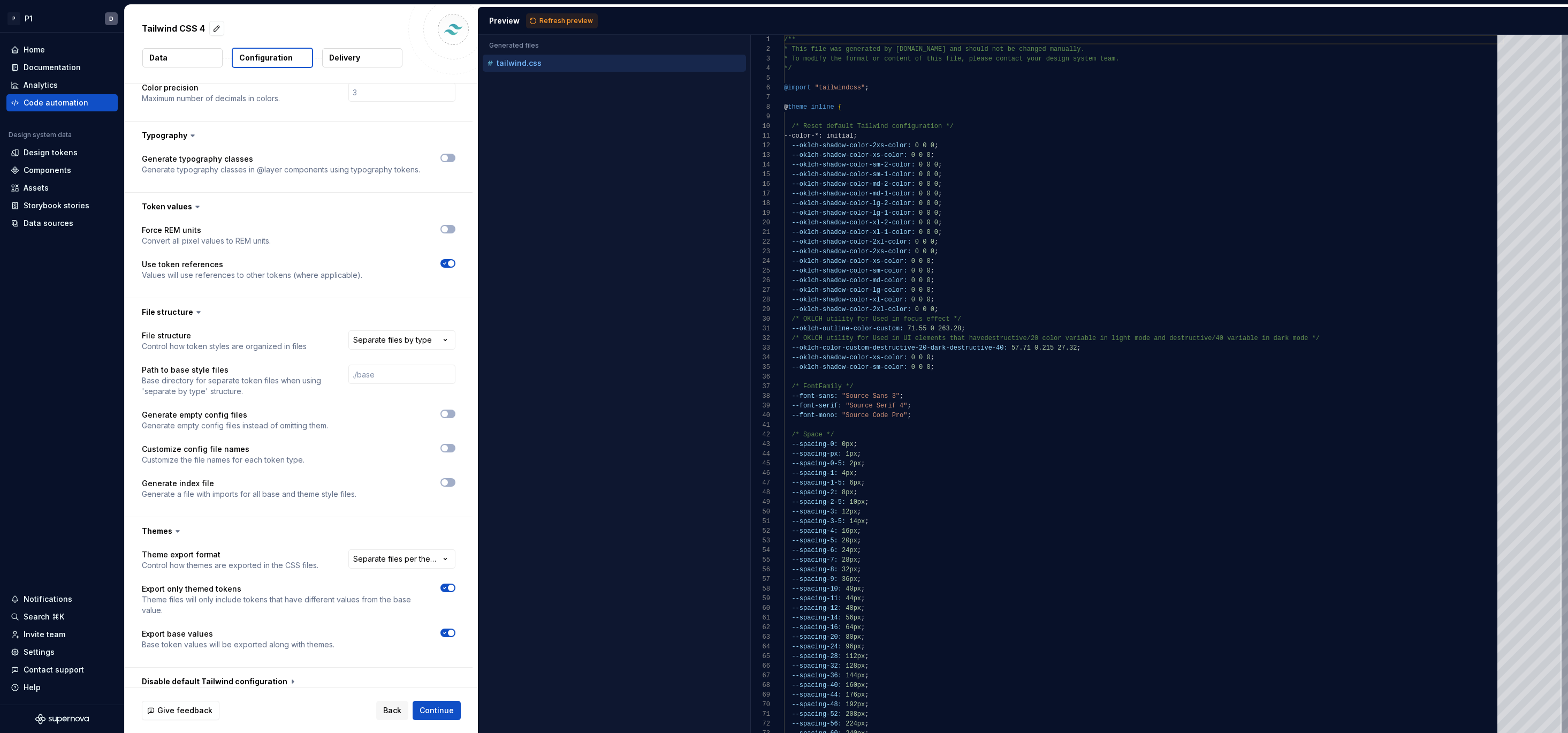
scroll to position [466, 0]
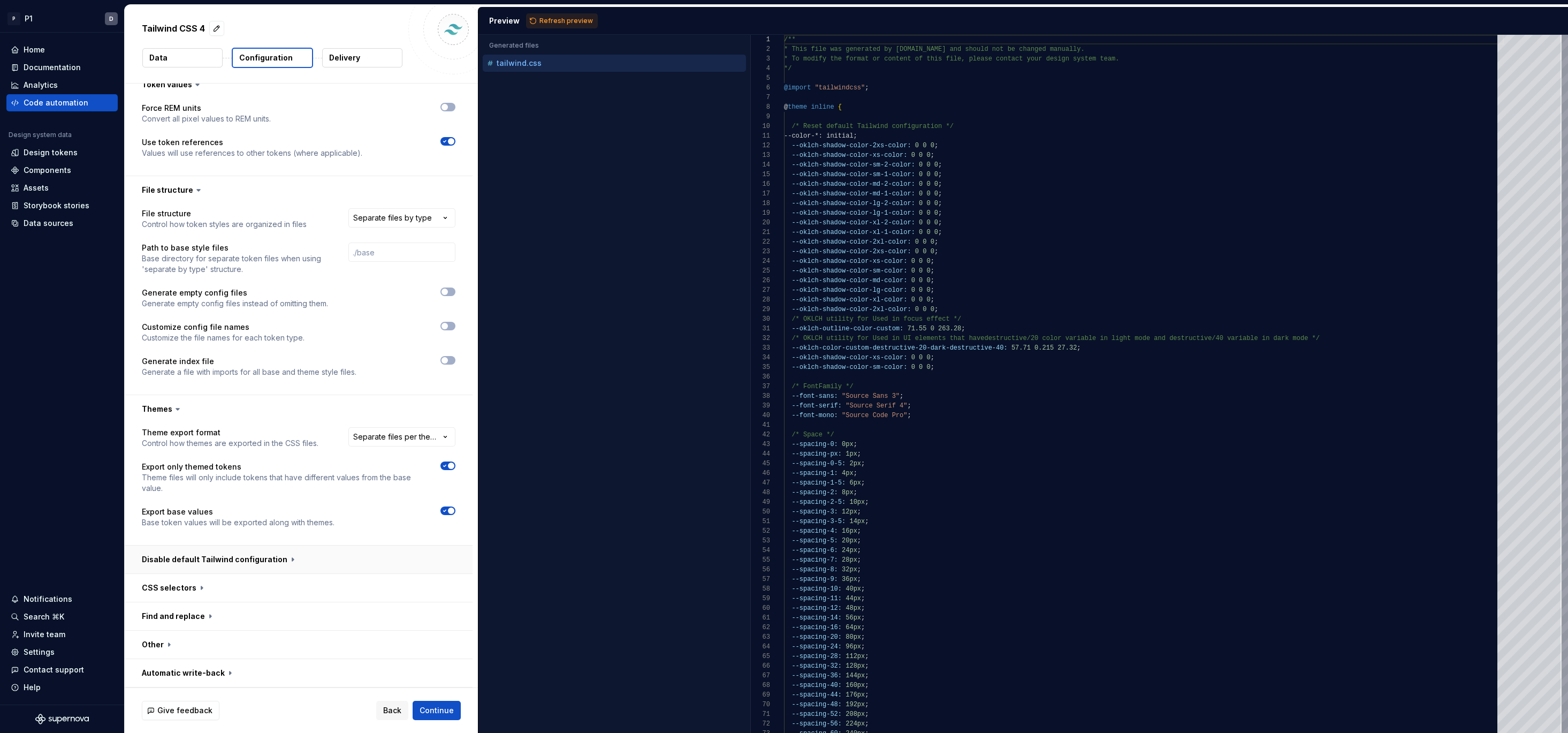
click at [354, 555] on button "button" at bounding box center [298, 559] width 348 height 28
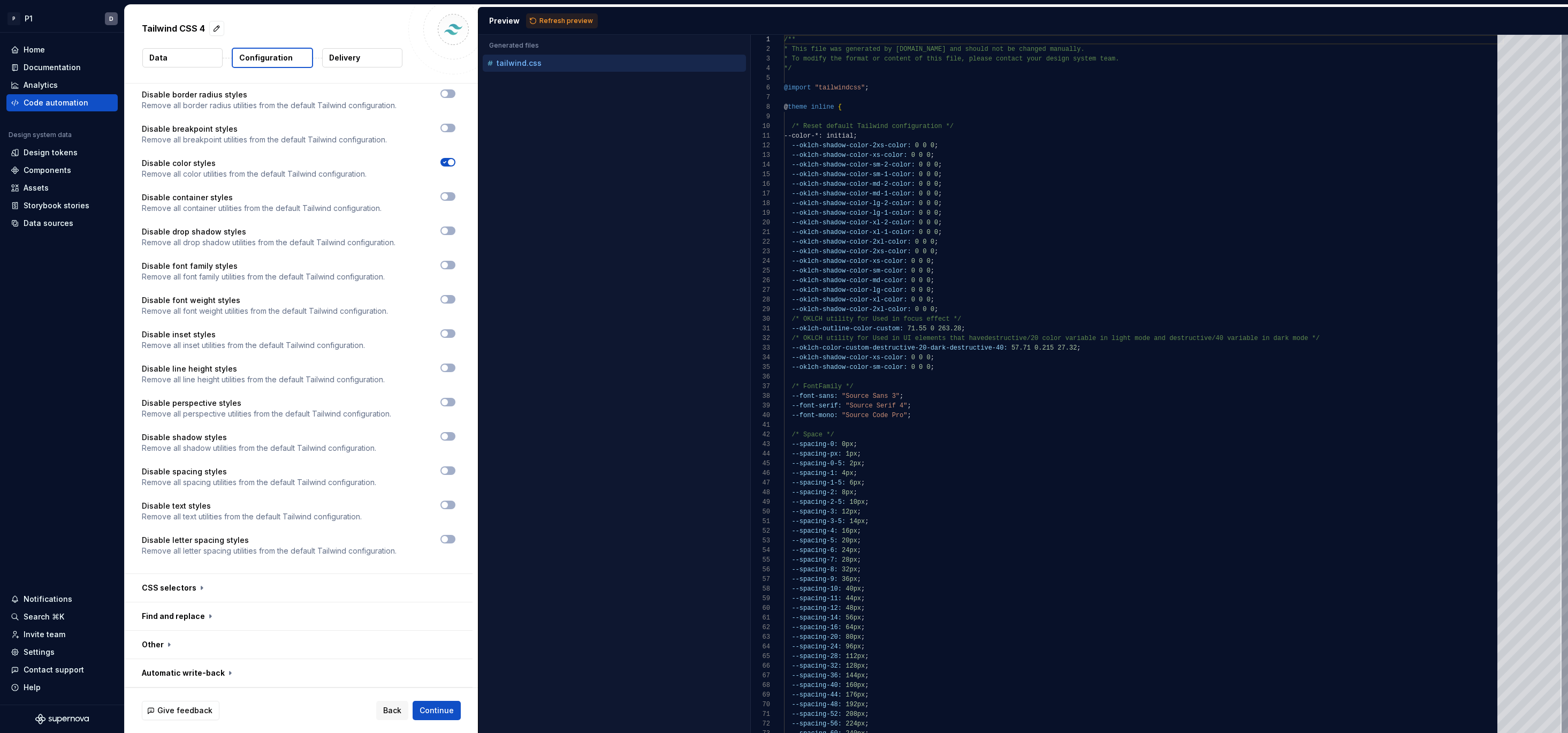
scroll to position [1050, 0]
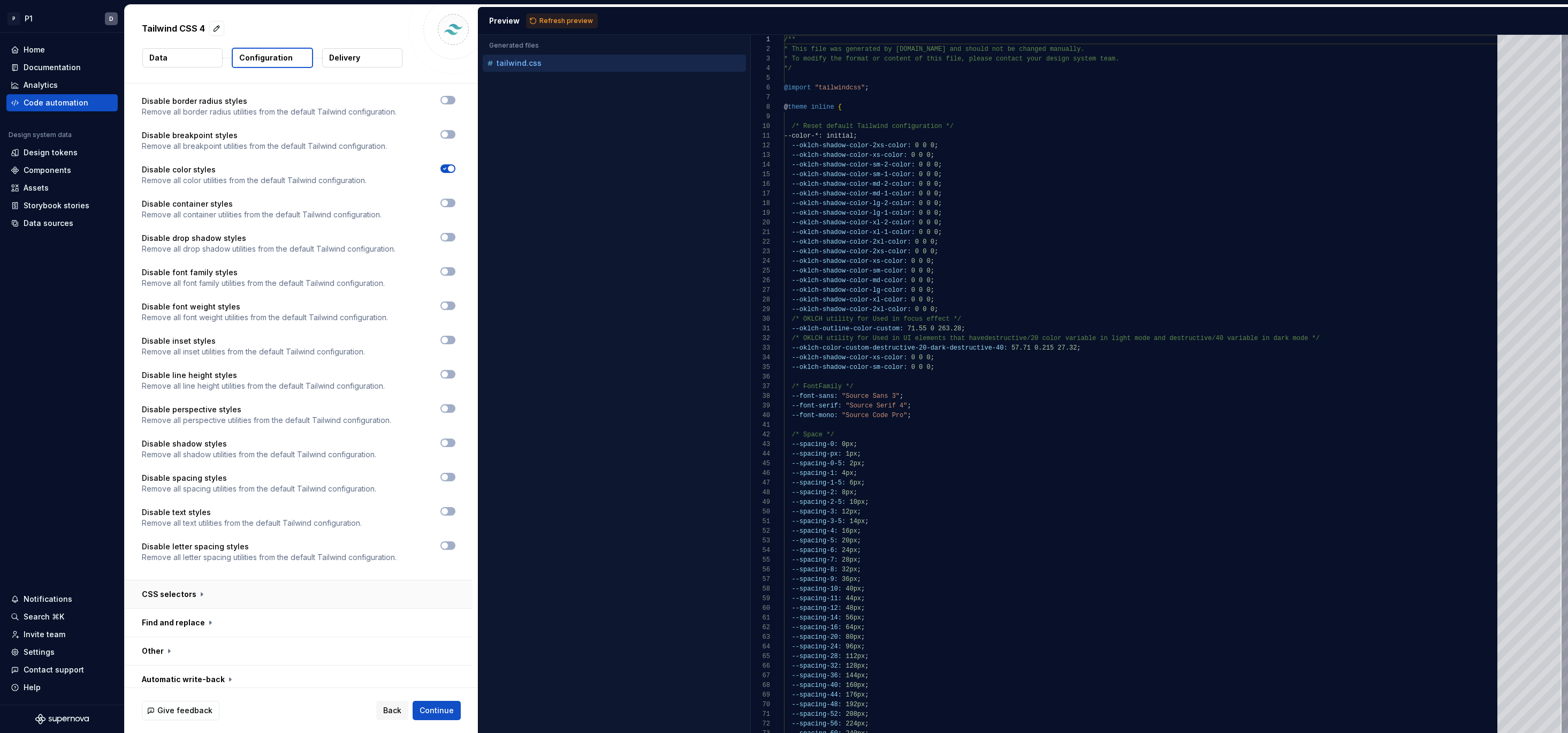
click at [215, 591] on button "button" at bounding box center [298, 594] width 348 height 28
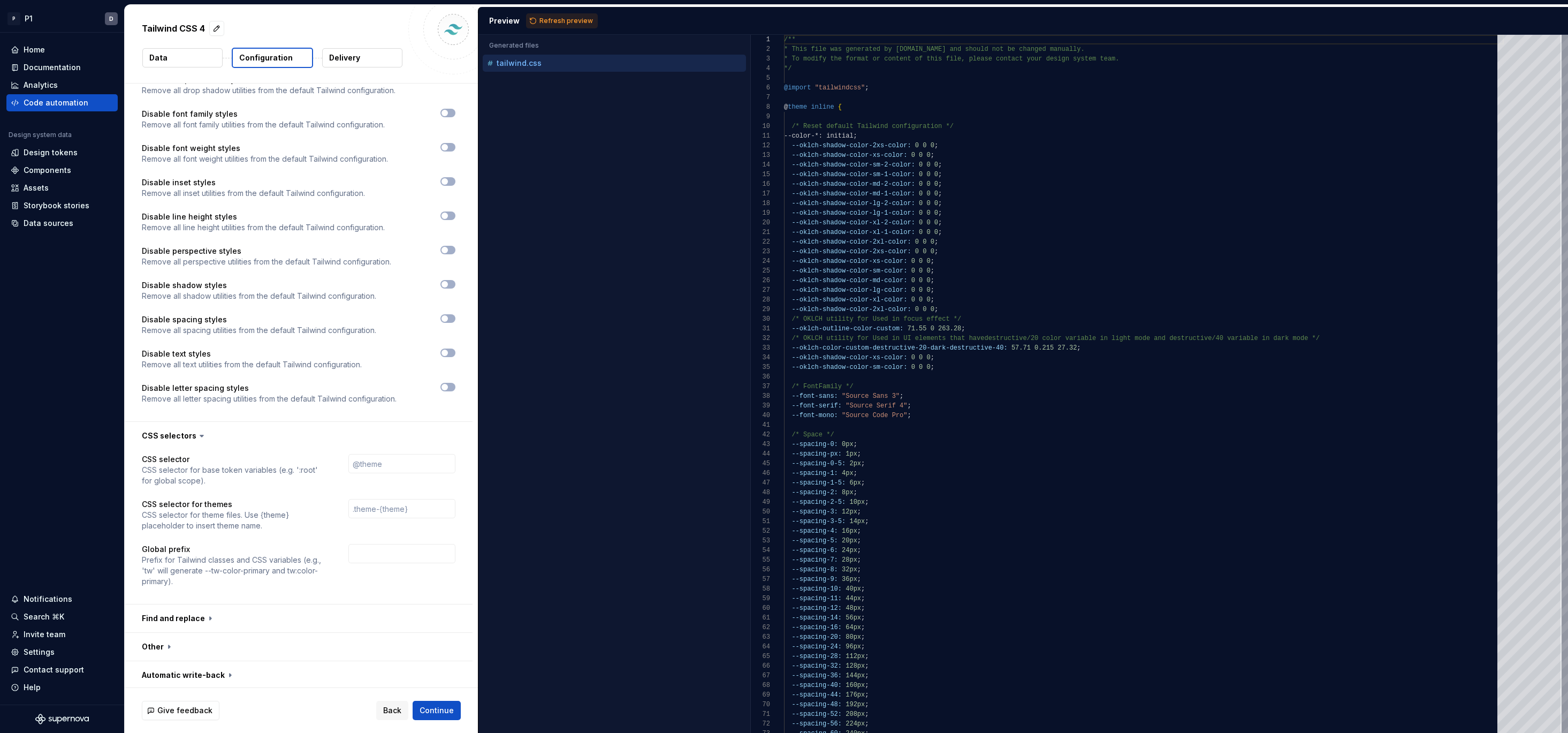
scroll to position [1211, 0]
click at [208, 616] on button "button" at bounding box center [298, 616] width 348 height 28
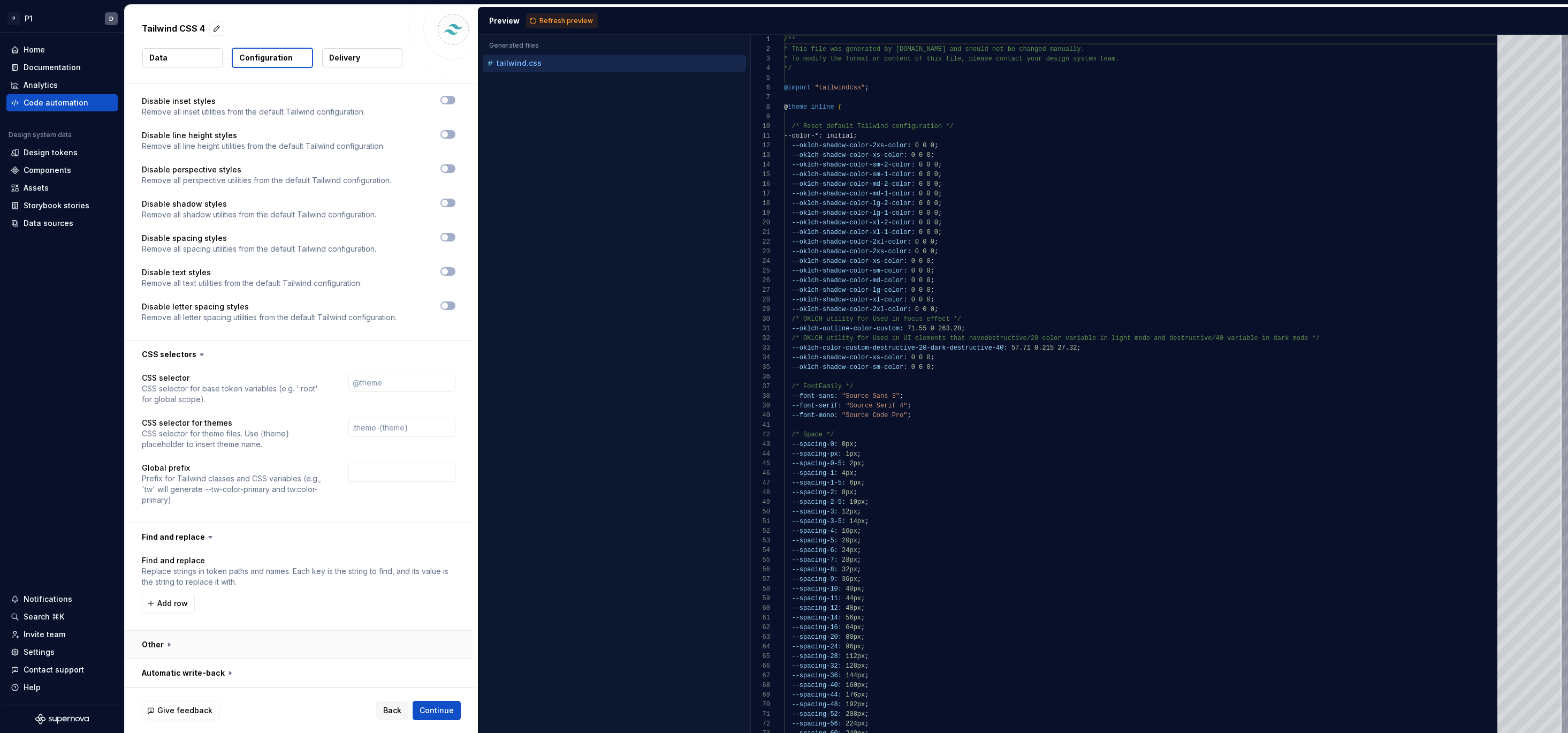
click at [187, 649] on button "button" at bounding box center [298, 645] width 348 height 28
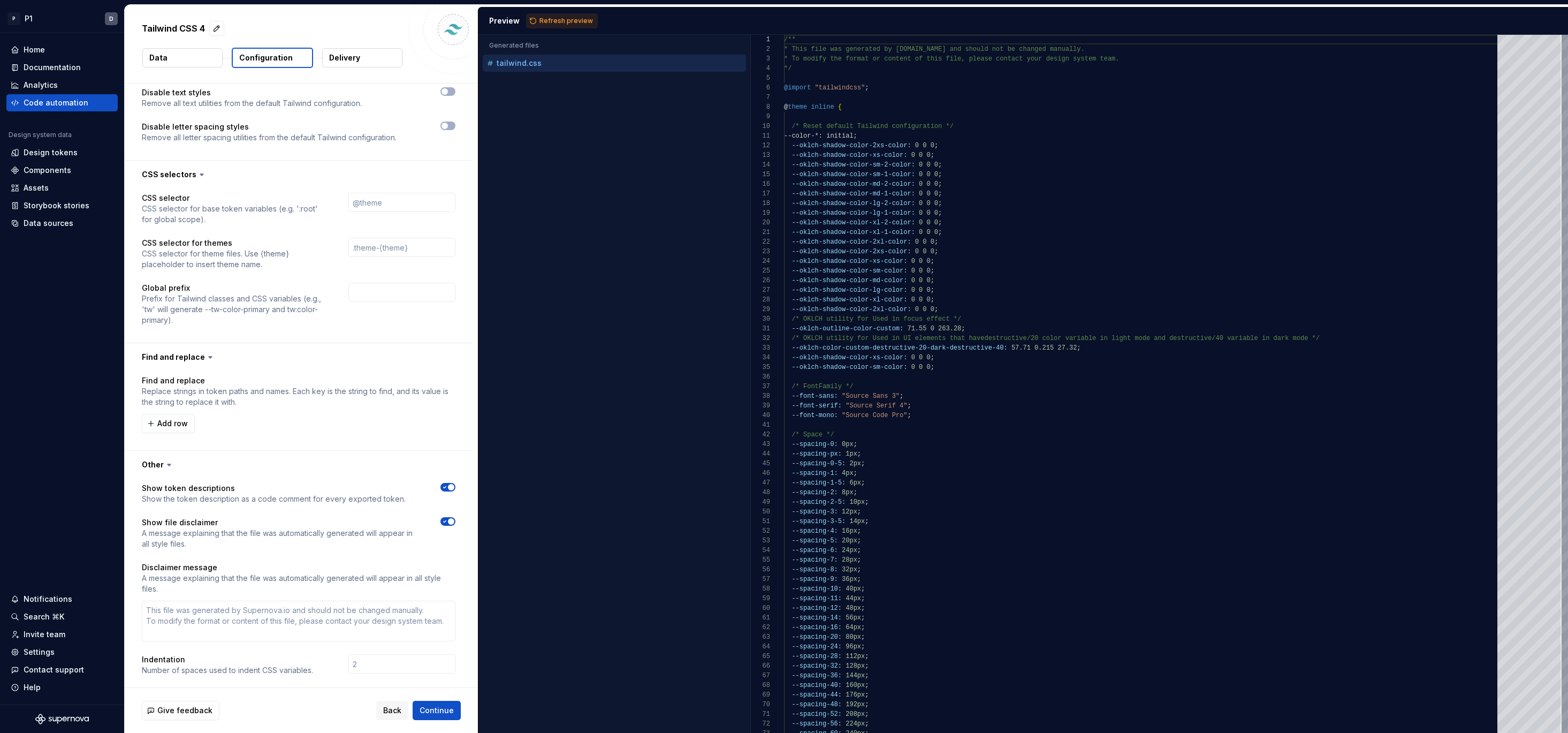
scroll to position [1538, 0]
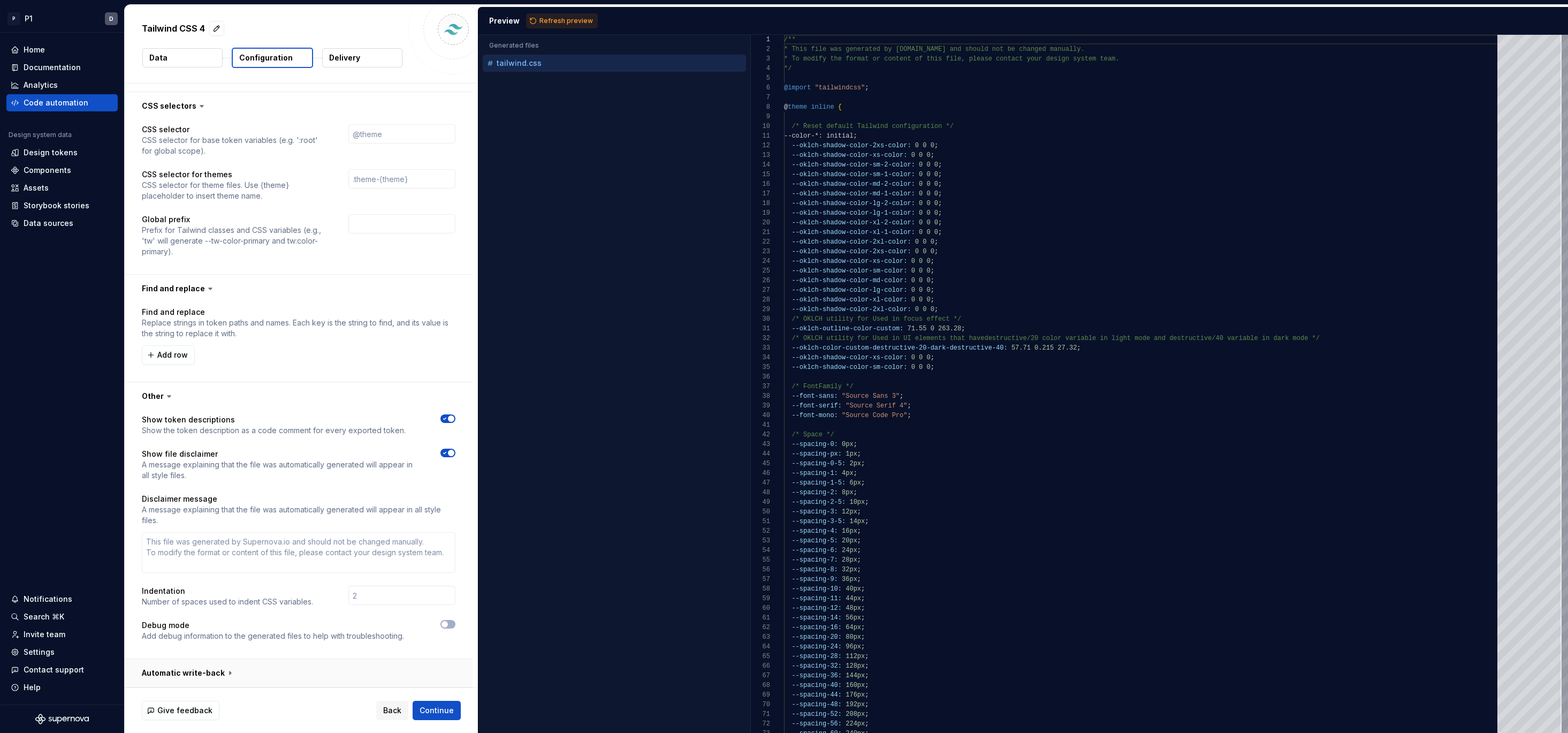
click at [215, 670] on button "button" at bounding box center [298, 673] width 348 height 28
type textarea "*"
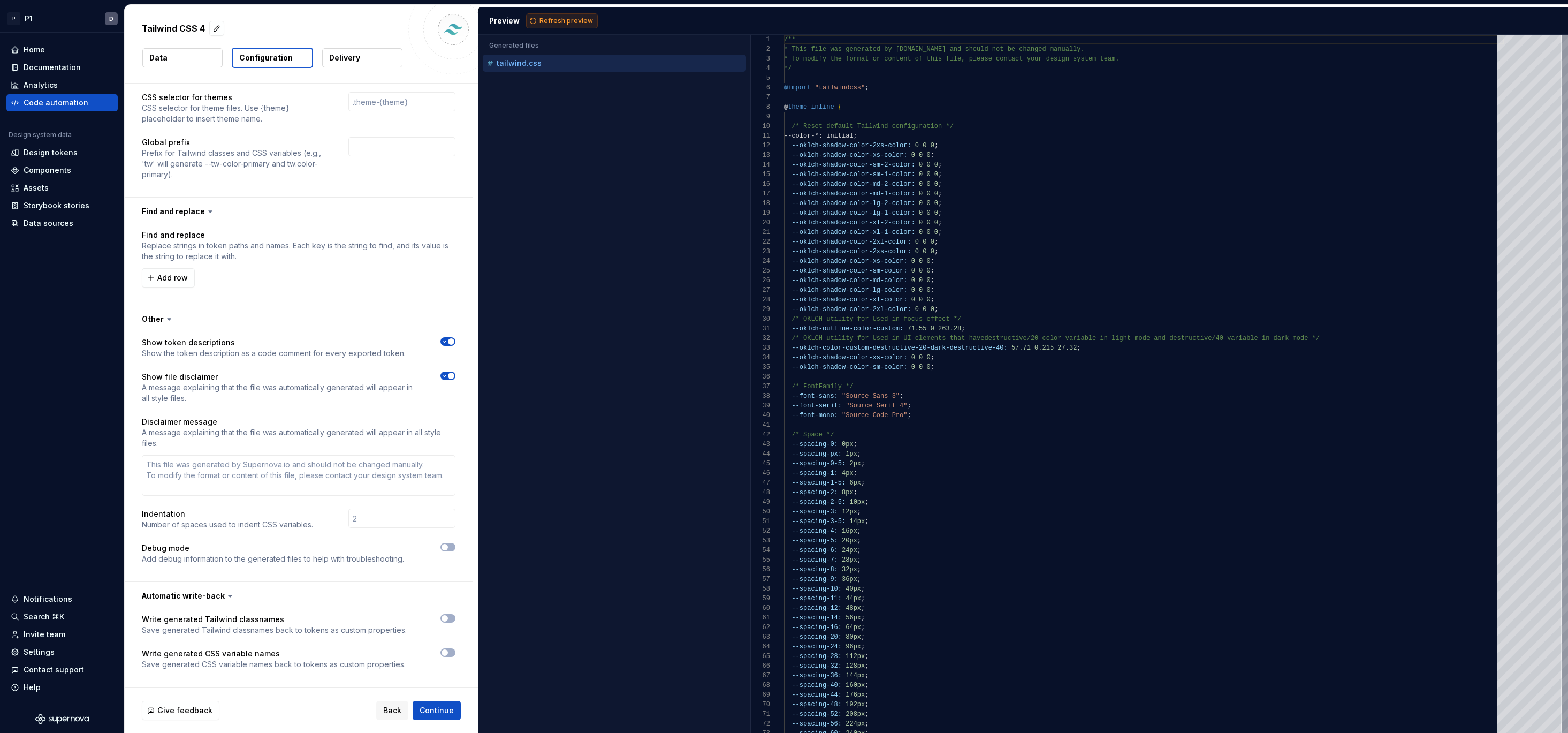
click at [579, 16] on button "Refresh preview" at bounding box center [562, 21] width 72 height 15
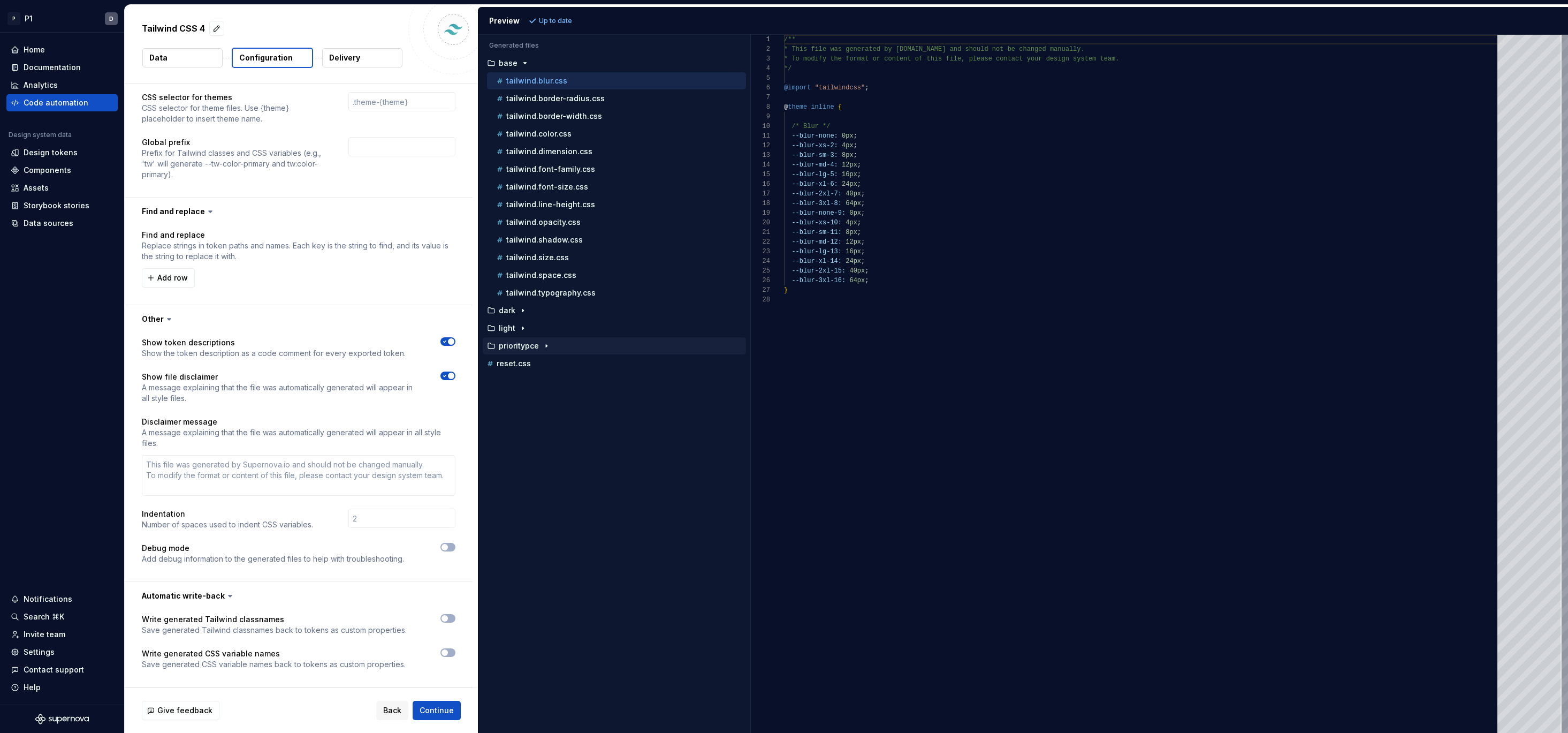
click at [536, 348] on p "prioritypce" at bounding box center [519, 346] width 40 height 9
click at [551, 368] on div "tailwind.color.css" at bounding box center [620, 363] width 251 height 11
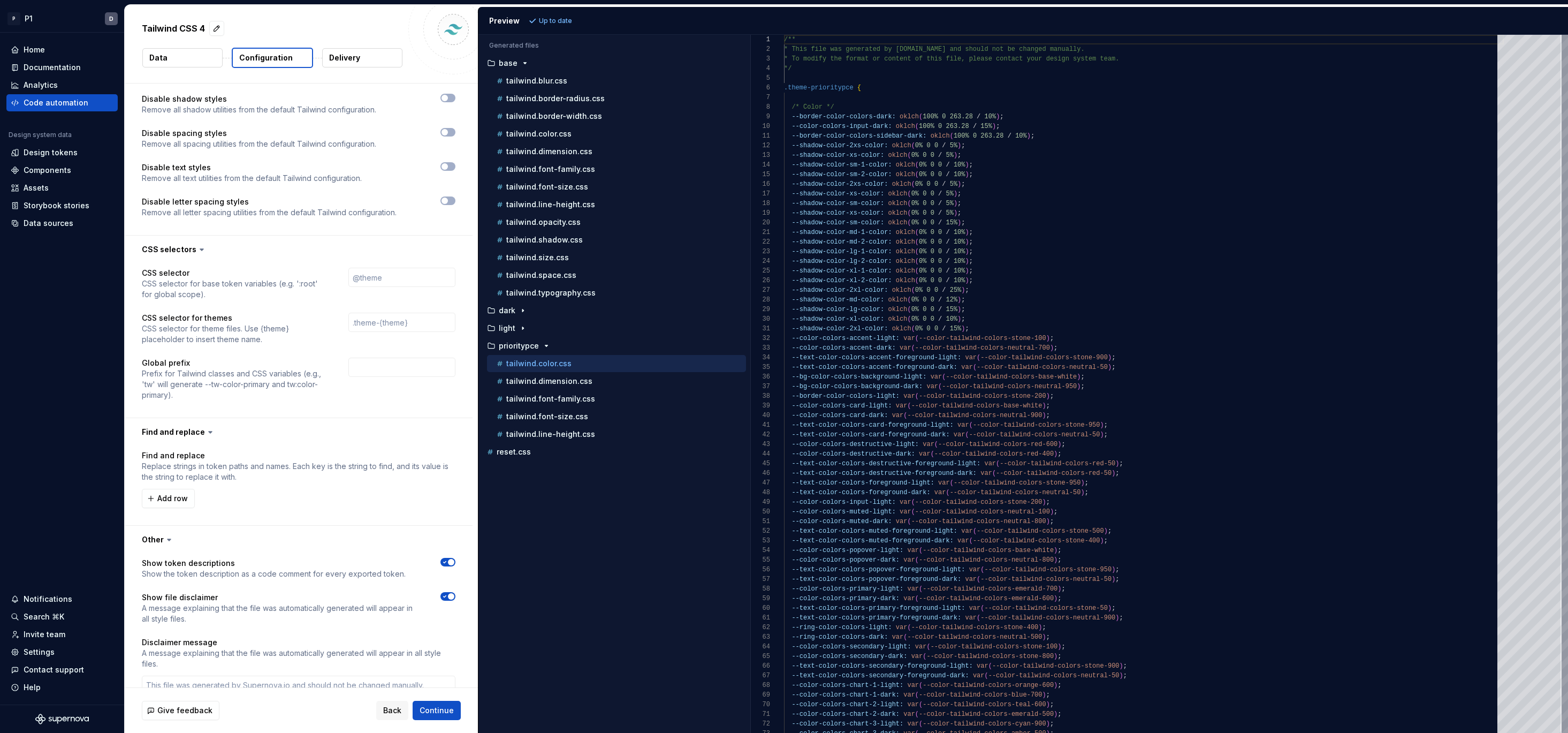
scroll to position [1504, 0]
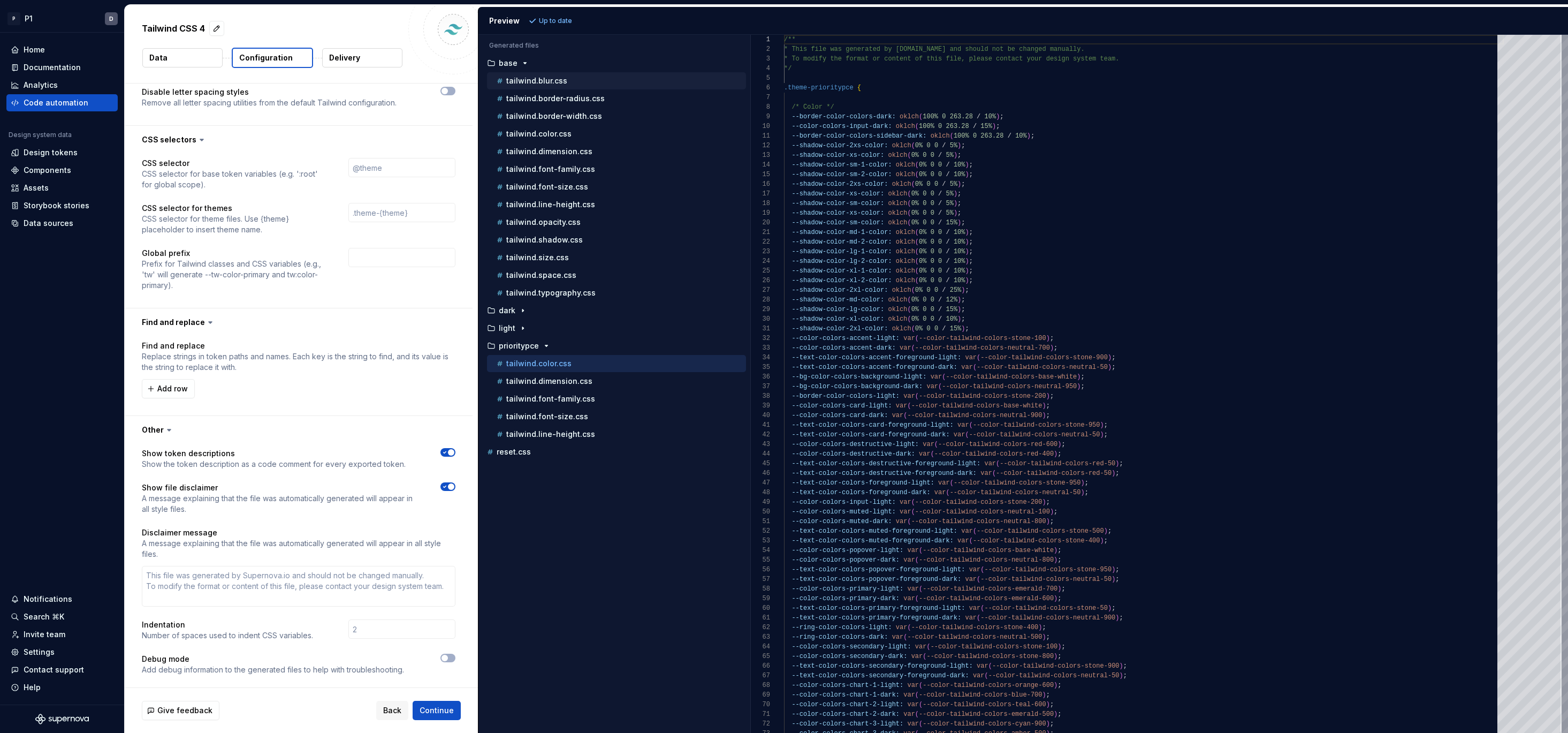
click at [527, 82] on p "tailwind.blur.css" at bounding box center [537, 81] width 61 height 9
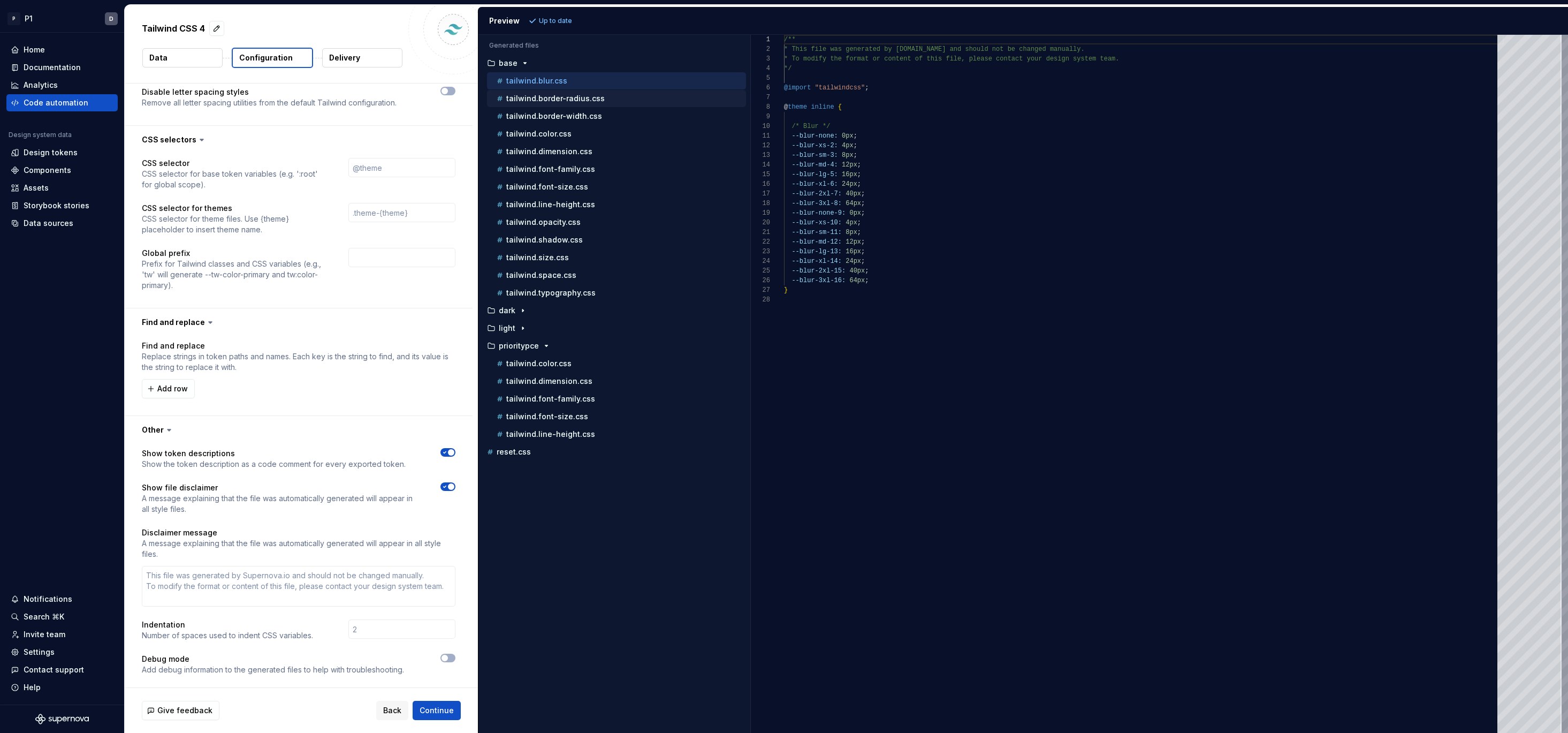
click at [534, 97] on p "tailwind.border-radius.css" at bounding box center [556, 99] width 99 height 9
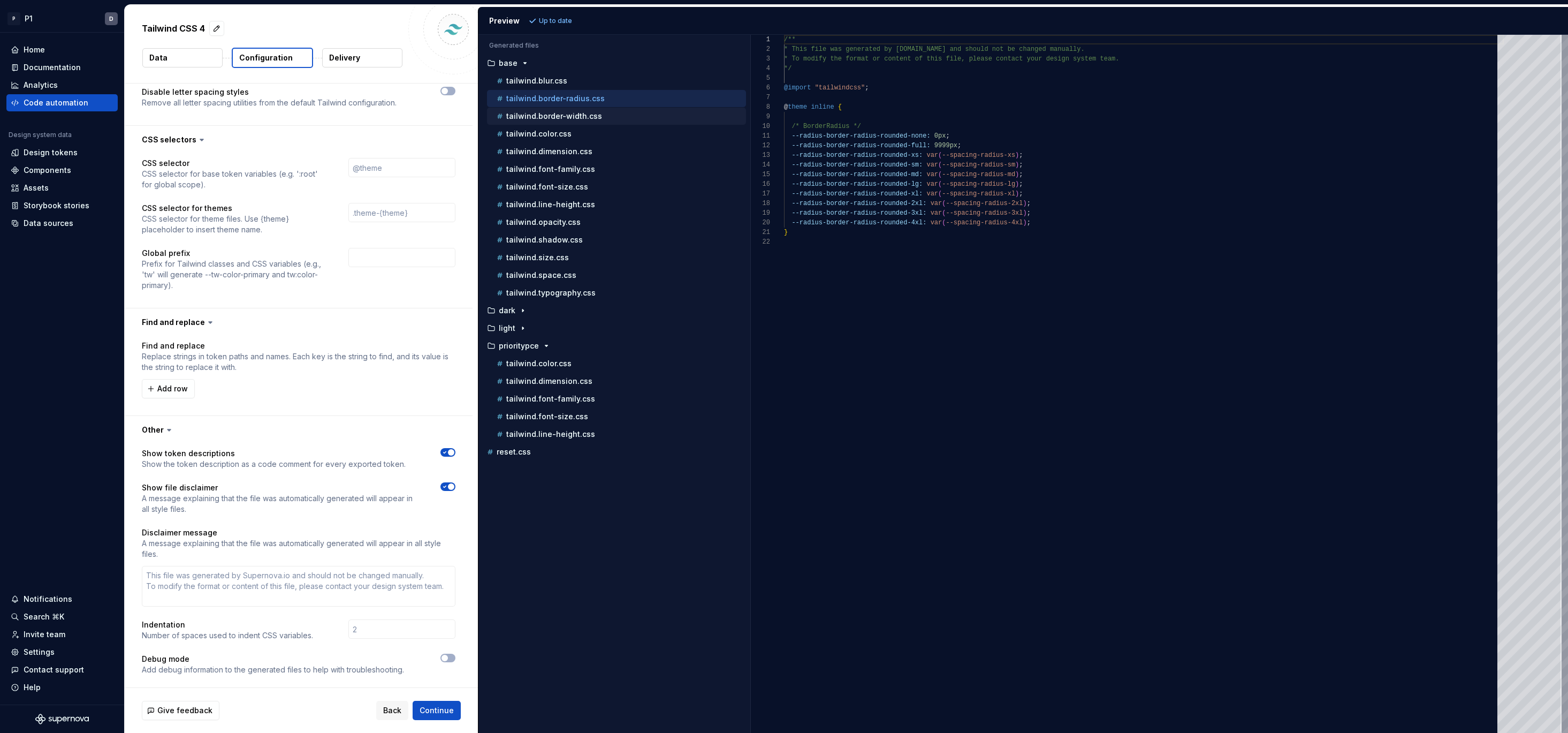
click at [544, 113] on p "tailwind.border-width.css" at bounding box center [554, 116] width 96 height 9
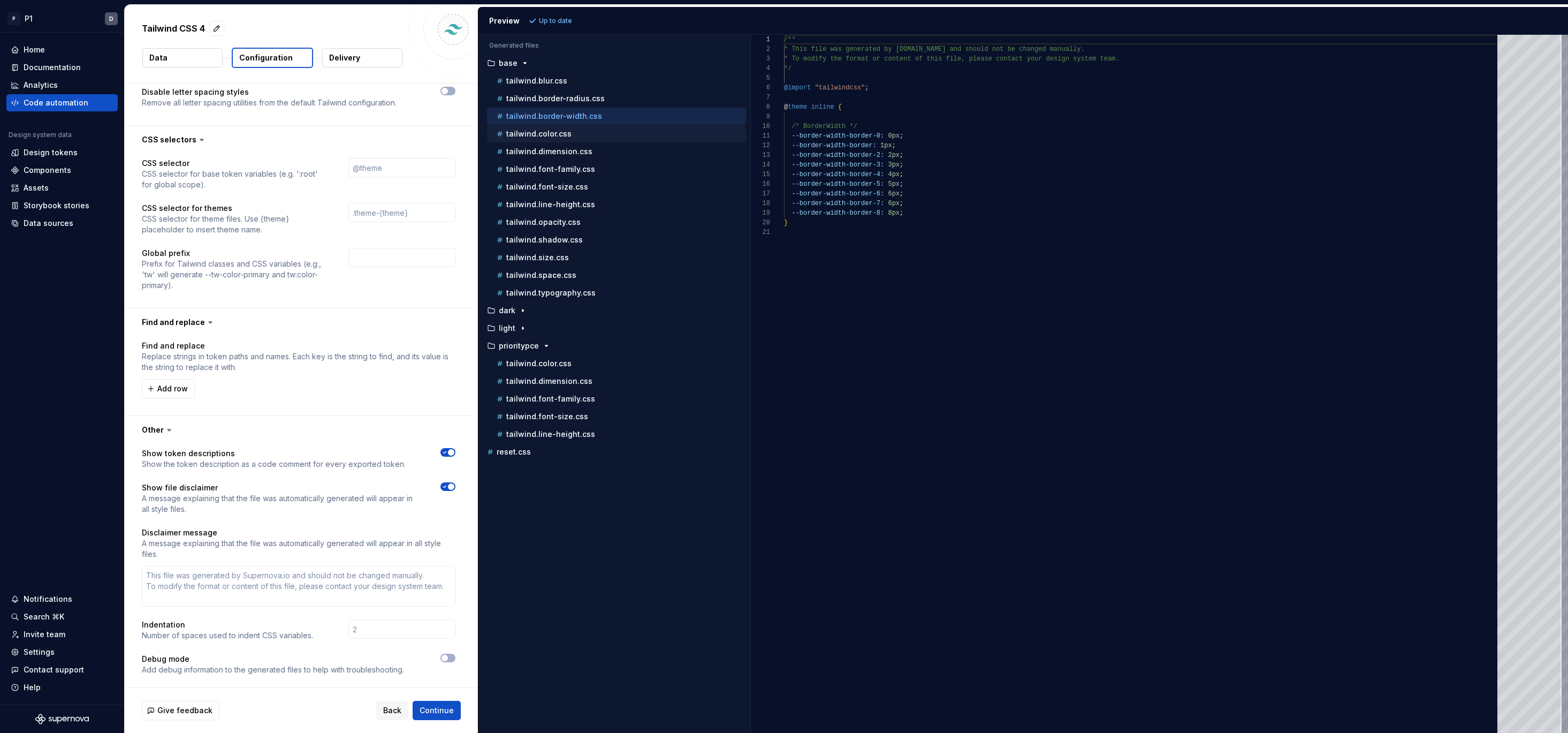
click at [550, 141] on div "tailwind.color.css" at bounding box center [617, 134] width 259 height 17
click at [550, 153] on p "tailwind.dimension.css" at bounding box center [550, 152] width 86 height 9
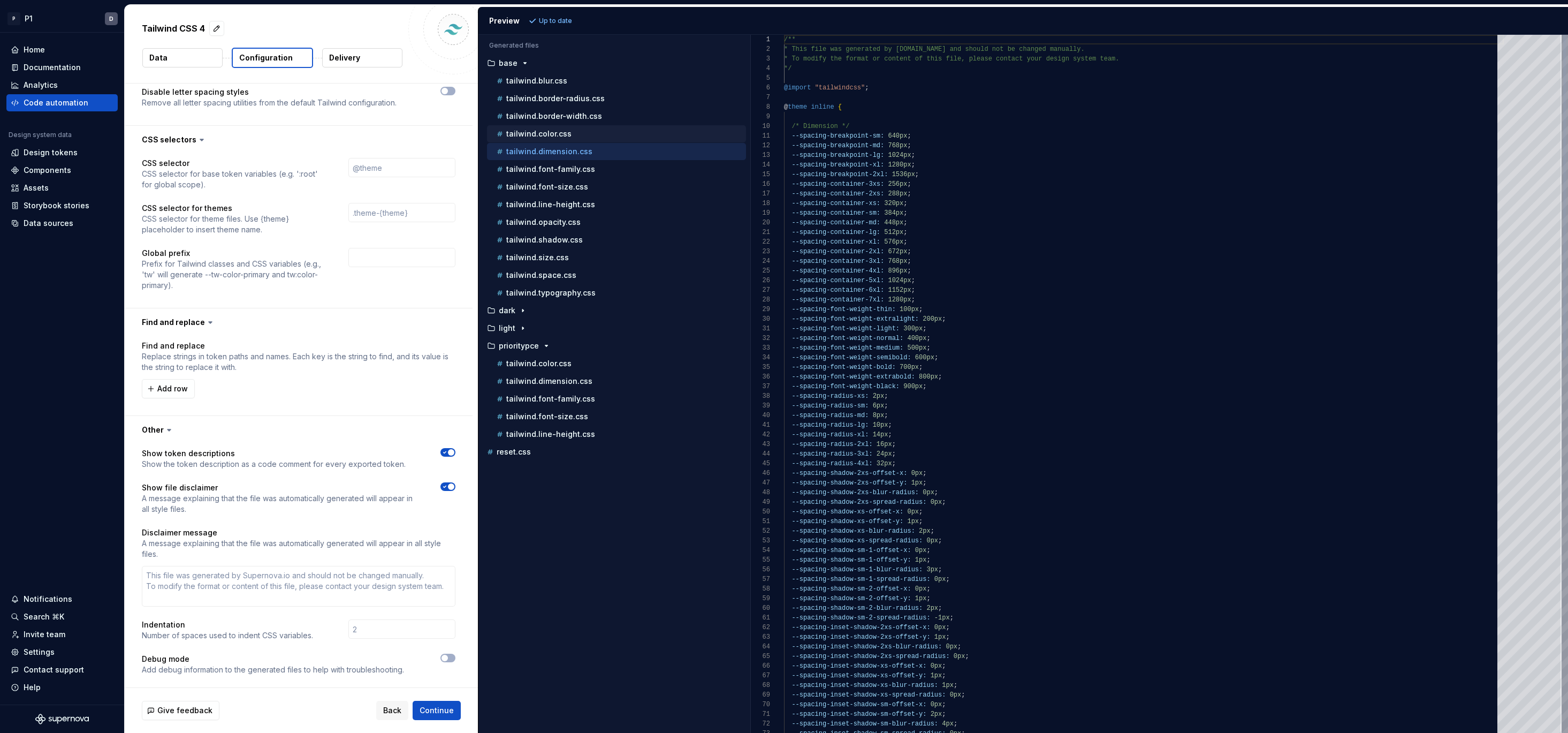
click at [548, 141] on div "tailwind.color.css" at bounding box center [617, 134] width 259 height 17
click at [547, 166] on p "tailwind.font-family.css" at bounding box center [551, 169] width 89 height 9
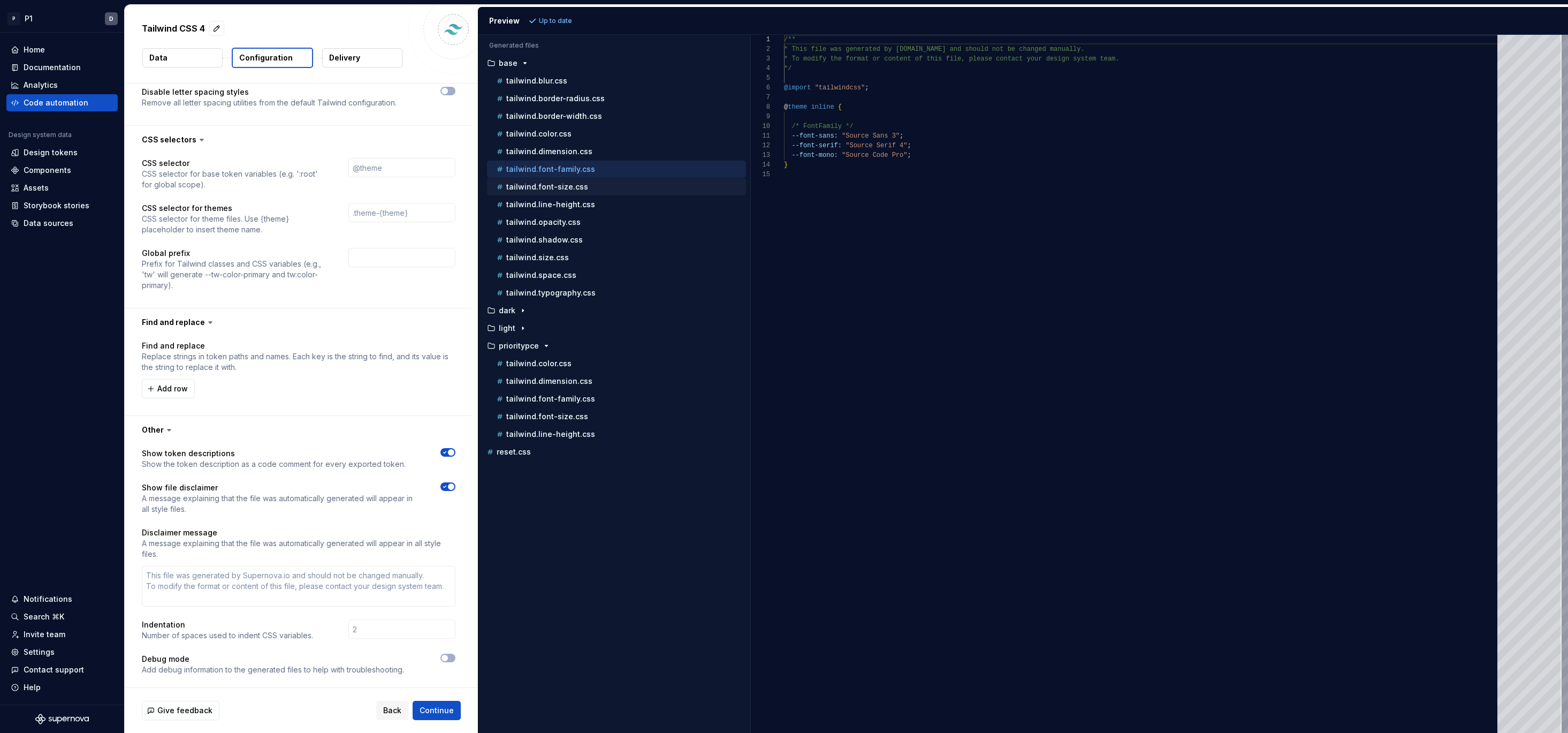
drag, startPoint x: 548, startPoint y: 188, endPoint x: 551, endPoint y: 199, distance: 11.4
click at [548, 188] on p "tailwind.font-size.css" at bounding box center [547, 187] width 82 height 9
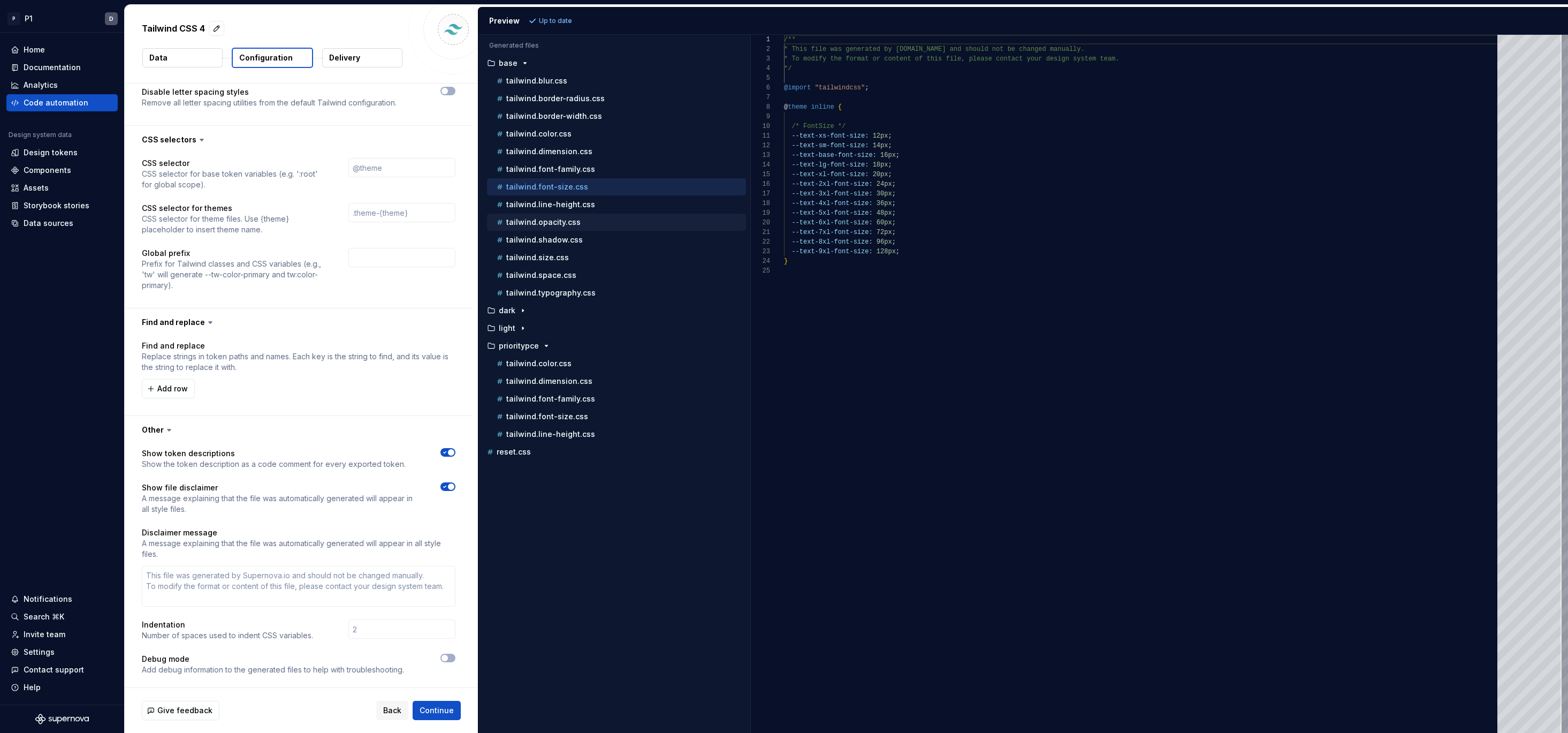
click at [555, 215] on div "tailwind.opacity.css" at bounding box center [617, 222] width 259 height 17
click at [547, 455] on div "reset.css" at bounding box center [615, 452] width 261 height 11
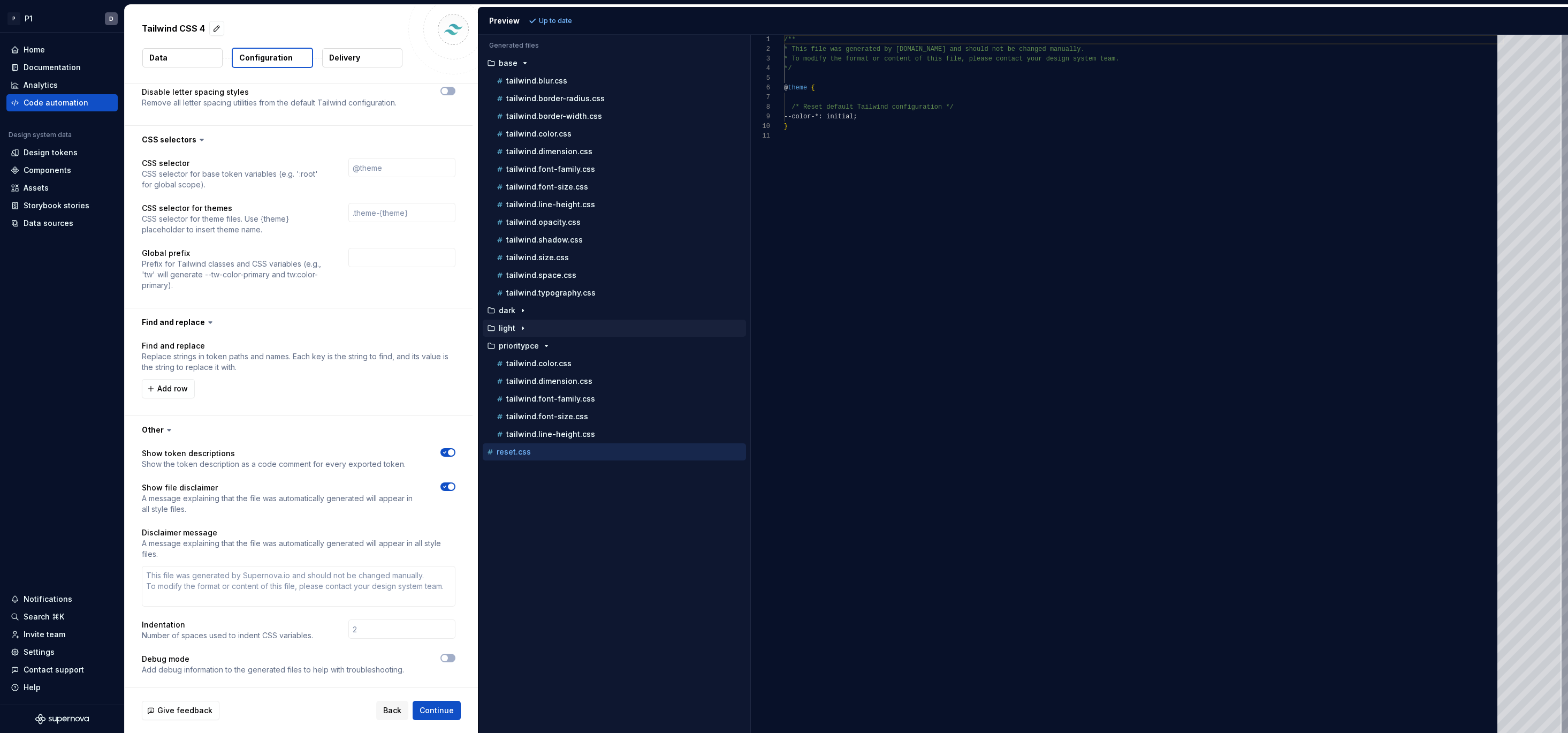
click at [528, 329] on div "light" at bounding box center [615, 328] width 261 height 9
click at [534, 351] on div "tailwind.color.css" at bounding box center [620, 346] width 251 height 11
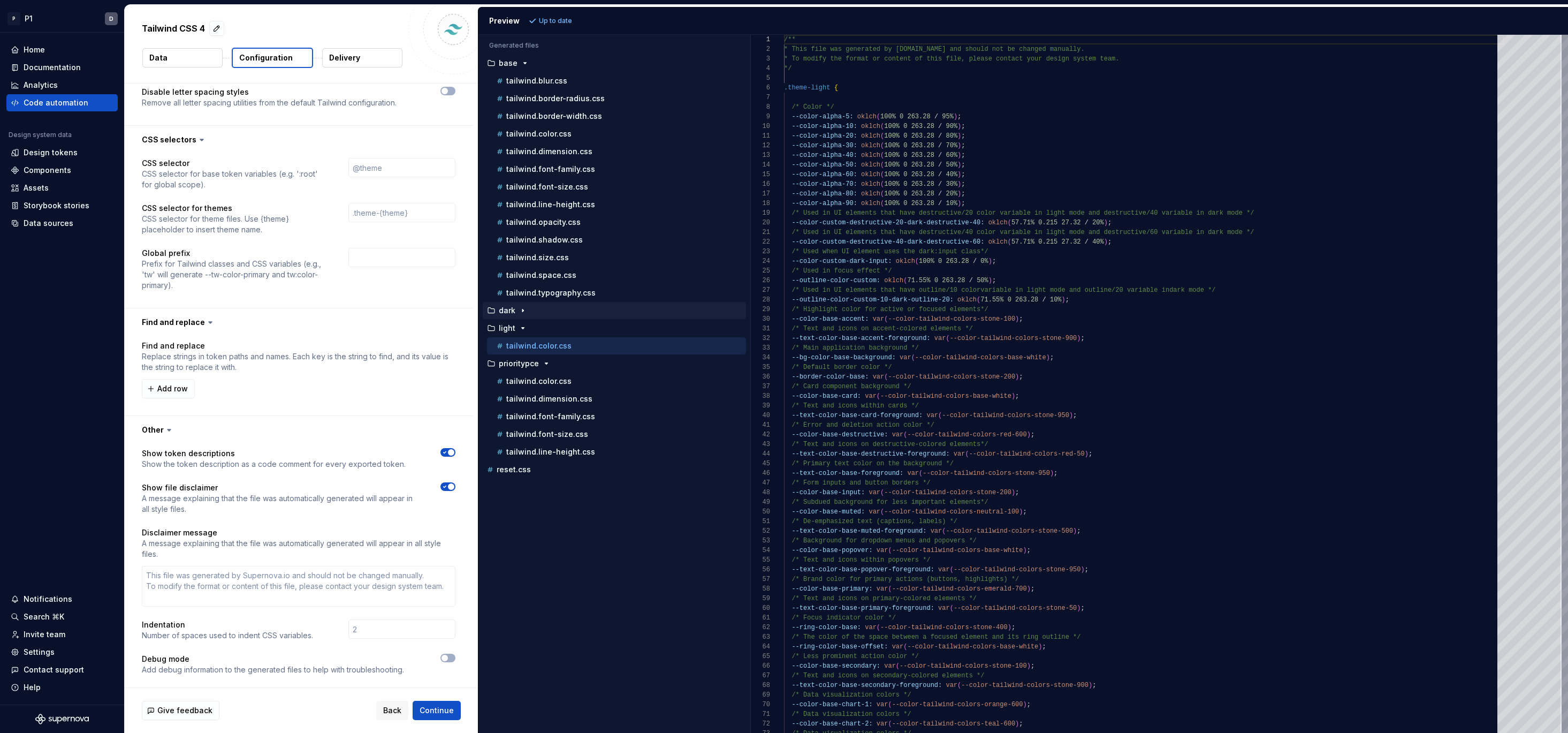
click at [527, 308] on div "button" at bounding box center [522, 310] width 13 height 9
click at [529, 325] on p "tailwind.color.css" at bounding box center [539, 328] width 65 height 9
click at [531, 359] on p "tailwind.color.css" at bounding box center [539, 363] width 65 height 9
click at [543, 332] on div "tailwind.color.css" at bounding box center [620, 328] width 251 height 11
click at [529, 362] on p "tailwind.color.css" at bounding box center [539, 363] width 65 height 9
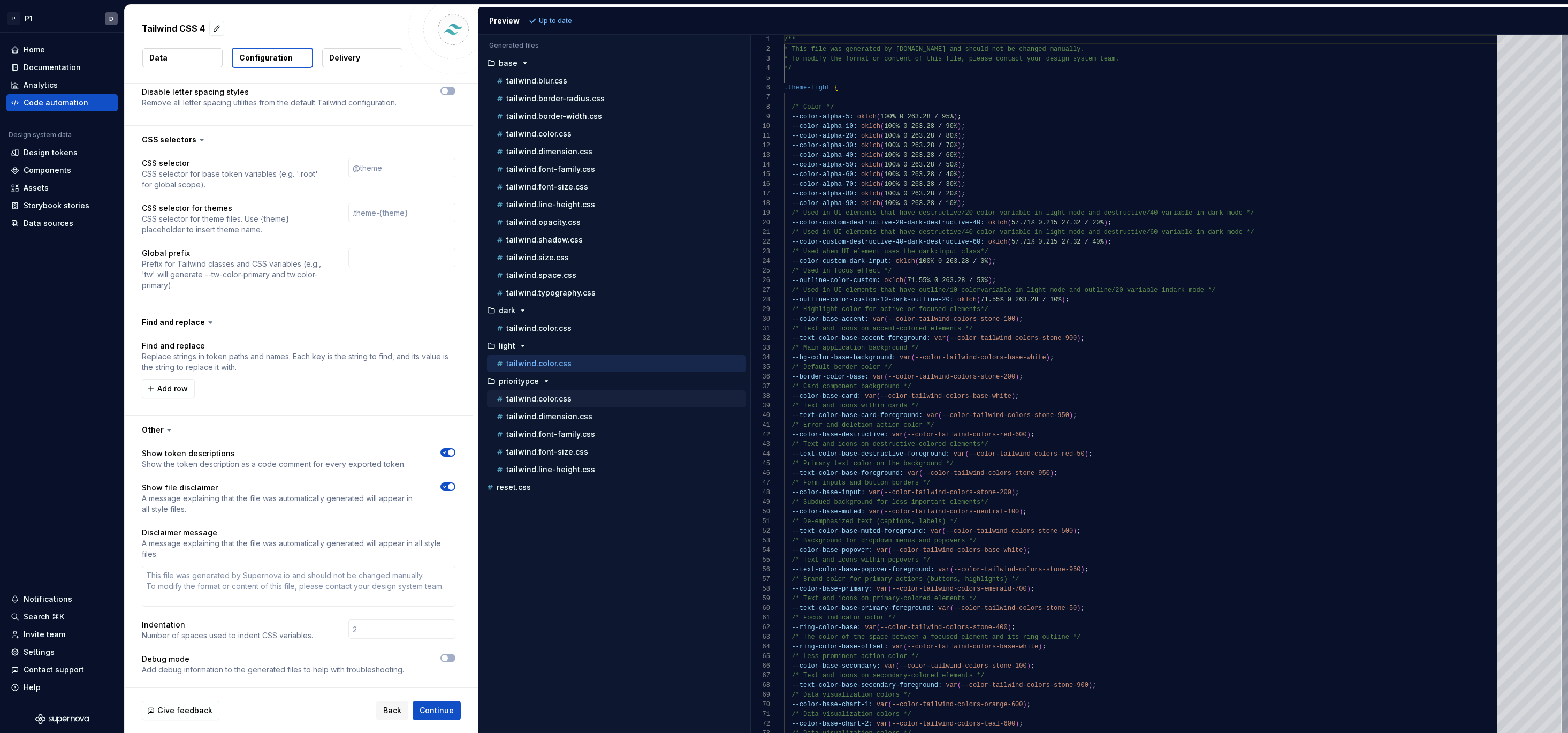
click at [552, 402] on p "tailwind.color.css" at bounding box center [539, 399] width 65 height 9
type textarea "**********"
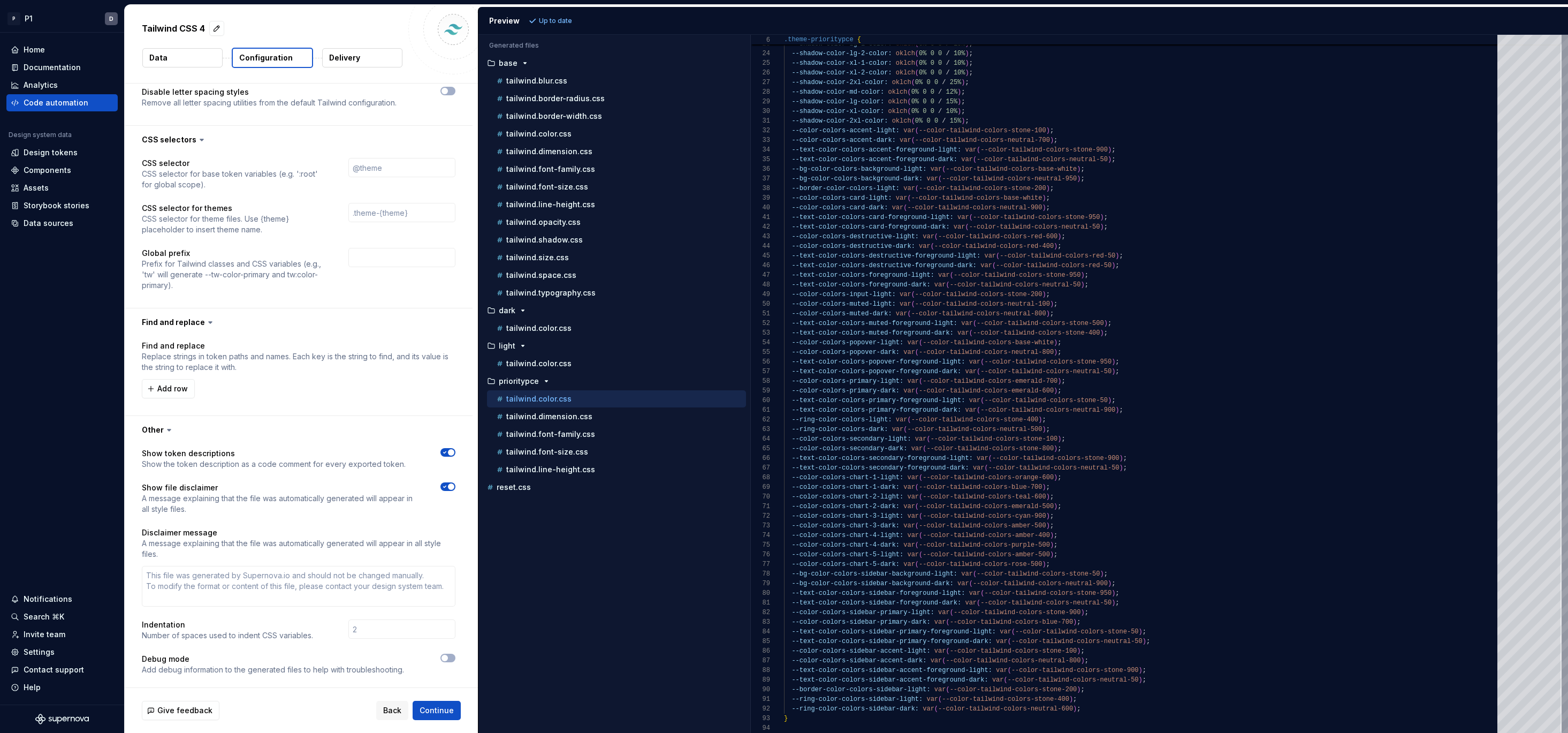
type textarea "*"
